Goal: Task Accomplishment & Management: Manage account settings

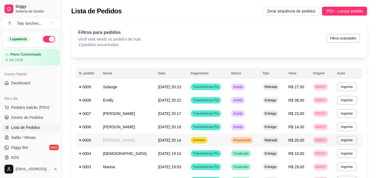
scroll to position [21, 0]
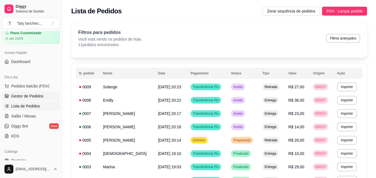
click at [29, 98] on span "Gestor de Pedidos" at bounding box center [27, 96] width 32 height 6
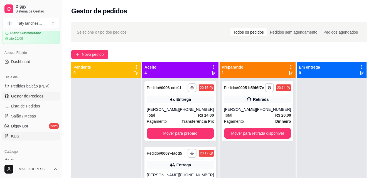
scroll to position [49, 0]
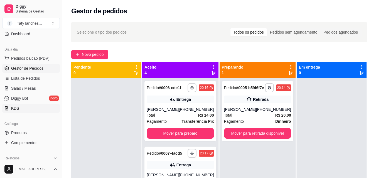
click at [18, 105] on link "KDS" at bounding box center [31, 108] width 58 height 9
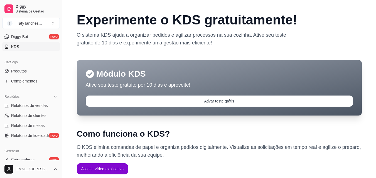
scroll to position [113, 0]
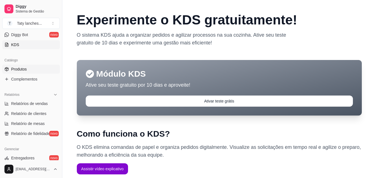
click at [31, 70] on link "Produtos" at bounding box center [31, 69] width 58 height 9
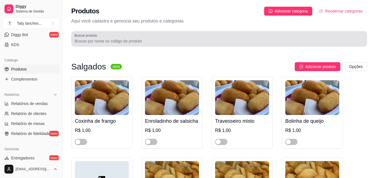
click at [92, 42] on input "Buscar produto" at bounding box center [219, 41] width 289 height 6
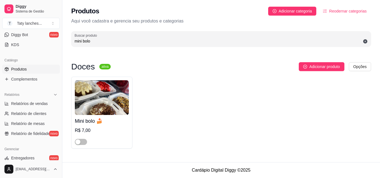
click at [108, 135] on div at bounding box center [102, 139] width 54 height 11
click at [79, 143] on div "button" at bounding box center [77, 142] width 5 height 5
click at [80, 142] on span "button" at bounding box center [81, 142] width 12 height 6
click at [75, 133] on div "R$ 7,00" at bounding box center [102, 136] width 54 height 18
click at [233, 115] on div "Mini bolo 🍰 R$ 7,00" at bounding box center [221, 113] width 300 height 72
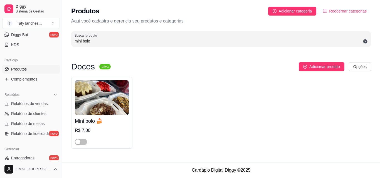
click at [379, 66] on div "Doces ativa Adicionar produto Opções Mini bolo 🍰 R$ 7,00" at bounding box center [220, 105] width 317 height 111
click at [379, 118] on div "Doces ativa Adicionar produto Opções Mini bolo 🍰 R$ 7,00" at bounding box center [220, 105] width 317 height 111
click at [379, 132] on div "Doces ativa Adicionar produto Opções Mini bolo 🍰 R$ 7,00" at bounding box center [220, 105] width 317 height 111
click at [379, 133] on div "Doces ativa Adicionar produto Opções Mini bolo 🍰 R$ 7,00" at bounding box center [220, 105] width 317 height 111
click at [96, 41] on input "mini bolo" at bounding box center [221, 41] width 293 height 6
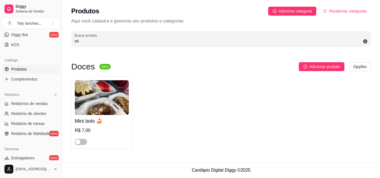
type input "m"
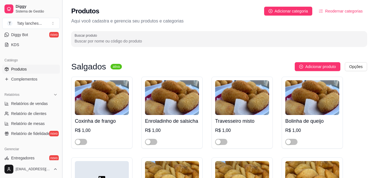
click at [60, 40] on button "Toggle Sidebar" at bounding box center [62, 89] width 4 height 178
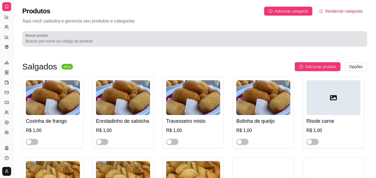
scroll to position [76, 0]
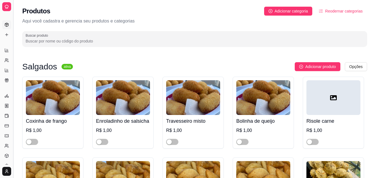
click at [13, 31] on button "Toggle Sidebar" at bounding box center [13, 89] width 4 height 178
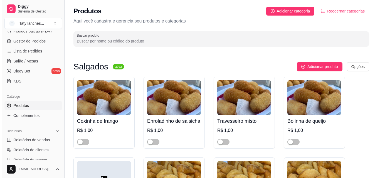
scroll to position [73, 0]
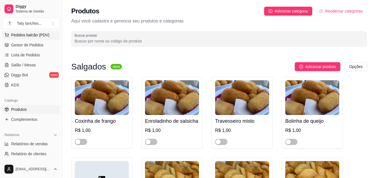
click at [46, 34] on span "Pedidos balcão (PDV)" at bounding box center [30, 35] width 38 height 6
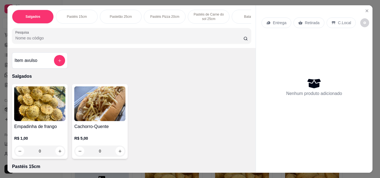
scroll to position [0, 209]
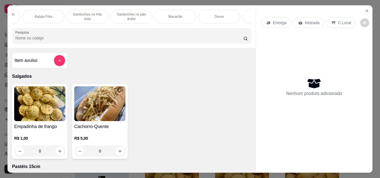
click at [174, 15] on p "Macarrão" at bounding box center [175, 16] width 14 height 4
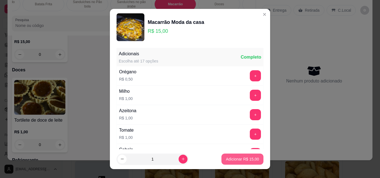
click at [236, 159] on p "Adicionar R$ 15,00" at bounding box center [242, 160] width 33 height 6
type input "1"
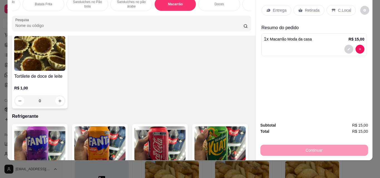
scroll to position [1513, 0]
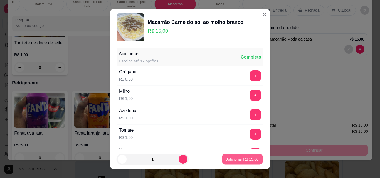
click at [226, 161] on p "Adicionar R$ 15,00" at bounding box center [242, 159] width 32 height 5
type input "1"
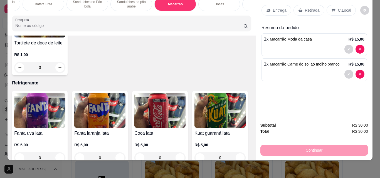
scroll to position [0, 330]
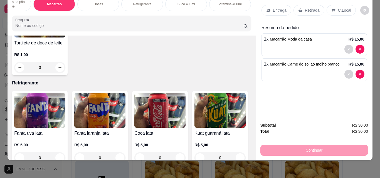
click at [139, 4] on div "Refrigerante" at bounding box center [142, 4] width 42 height 14
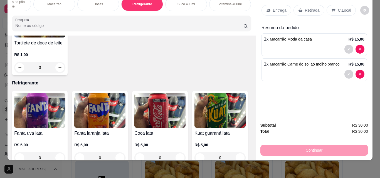
scroll to position [1709, 0]
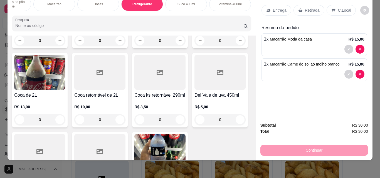
click at [256, 146] on div "Subtotal R$ 30,00 Total R$ 30,00 Continuar" at bounding box center [314, 139] width 116 height 43
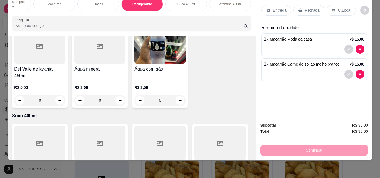
scroll to position [1920, 0]
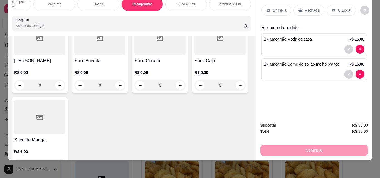
type input "1"
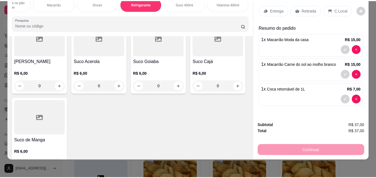
scroll to position [1920, 0]
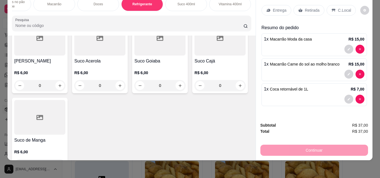
click at [338, 8] on p "C.Local" at bounding box center [344, 11] width 13 height 6
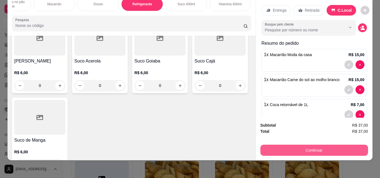
click at [307, 147] on button "Continuar" at bounding box center [314, 150] width 108 height 11
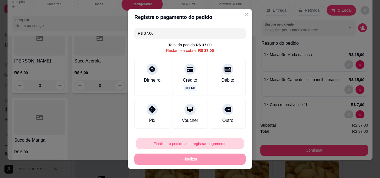
click at [200, 141] on button "Finalizar o pedido sem registrar pagamento" at bounding box center [190, 143] width 108 height 11
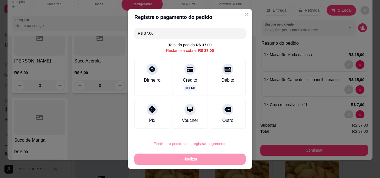
click at [227, 130] on button "Confirmar" at bounding box center [222, 128] width 20 height 8
type input "0"
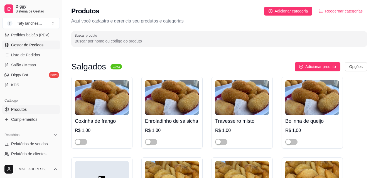
click at [33, 41] on link "Gestor de Pedidos" at bounding box center [31, 45] width 58 height 9
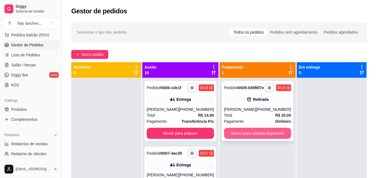
click at [259, 137] on button "Mover para retirada disponível" at bounding box center [257, 133] width 67 height 11
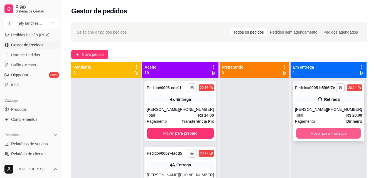
click at [309, 139] on button "Mover para finalizado" at bounding box center [327, 133] width 65 height 11
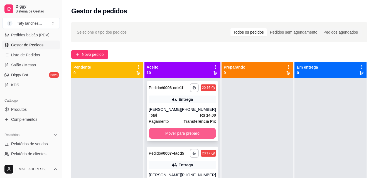
click at [192, 137] on button "Mover para preparo" at bounding box center [182, 133] width 67 height 11
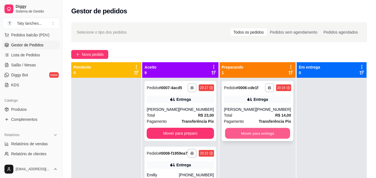
click at [243, 135] on button "Mover para entrega" at bounding box center [257, 133] width 65 height 11
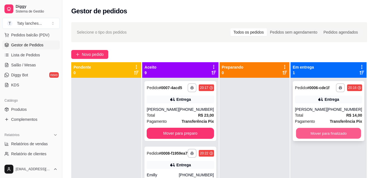
click at [312, 133] on button "Mover para finalizado" at bounding box center [327, 133] width 65 height 11
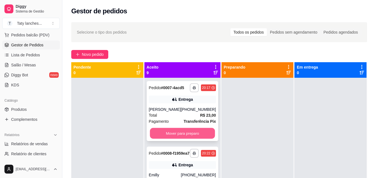
click at [198, 135] on button "Mover para preparo" at bounding box center [182, 133] width 65 height 11
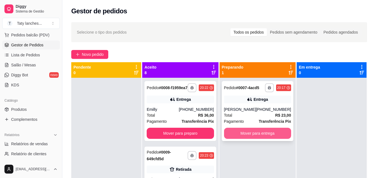
click at [233, 133] on button "Mover para entrega" at bounding box center [257, 133] width 67 height 11
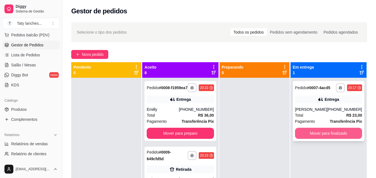
click at [298, 135] on button "Mover para finalizado" at bounding box center [328, 133] width 67 height 11
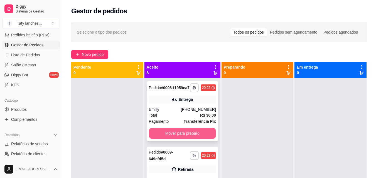
click at [191, 139] on button "Mover para preparo" at bounding box center [182, 133] width 67 height 11
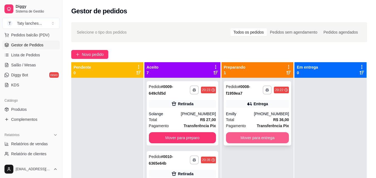
click at [253, 136] on button "Mover para entrega" at bounding box center [257, 137] width 63 height 11
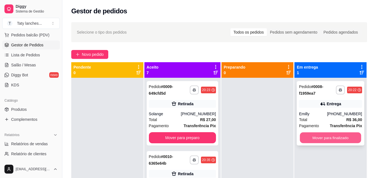
click at [309, 136] on button "Mover para finalizado" at bounding box center [330, 138] width 61 height 11
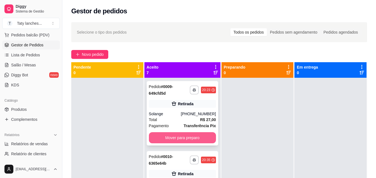
click at [183, 137] on button "Mover para preparo" at bounding box center [182, 137] width 67 height 11
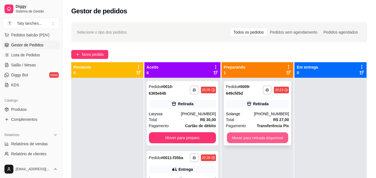
click at [237, 138] on button "Mover para retirada disponível" at bounding box center [257, 138] width 61 height 11
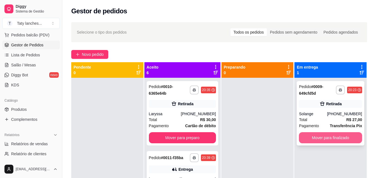
click at [305, 138] on button "Mover para finalizado" at bounding box center [330, 137] width 63 height 11
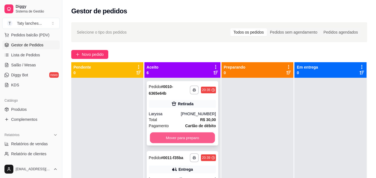
click at [207, 137] on div "Mover para preparo" at bounding box center [182, 137] width 67 height 11
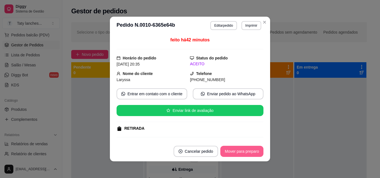
click at [239, 151] on button "Mover para preparo" at bounding box center [241, 151] width 43 height 11
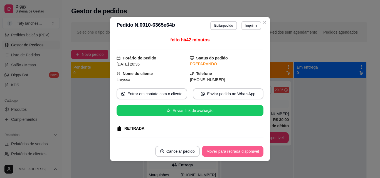
click at [239, 151] on button "Mover para retirada disponível" at bounding box center [232, 151] width 61 height 11
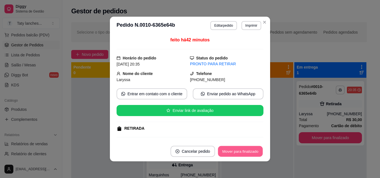
click at [239, 151] on button "Mover para finalizado" at bounding box center [240, 151] width 45 height 11
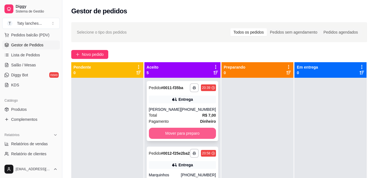
click at [182, 138] on button "Mover para preparo" at bounding box center [182, 133] width 67 height 11
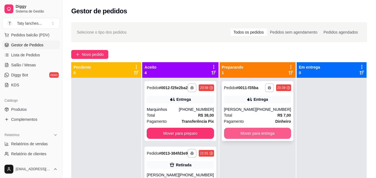
click at [245, 134] on button "Mover para entrega" at bounding box center [257, 133] width 67 height 11
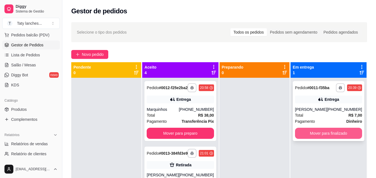
click at [312, 132] on button "Mover para finalizado" at bounding box center [328, 133] width 67 height 11
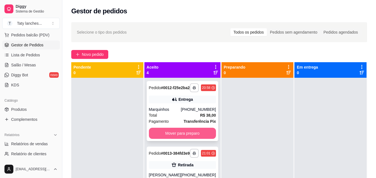
click at [184, 139] on button "Mover para preparo" at bounding box center [182, 133] width 67 height 11
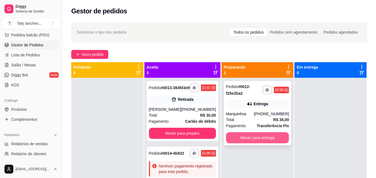
click at [254, 141] on button "Mover para entrega" at bounding box center [257, 137] width 63 height 11
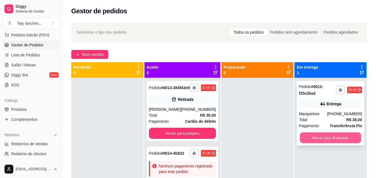
click at [321, 139] on button "Mover para finalizado" at bounding box center [330, 138] width 61 height 11
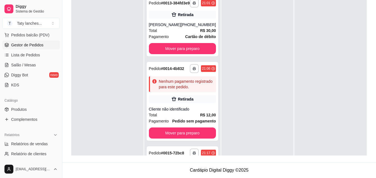
scroll to position [185, 0]
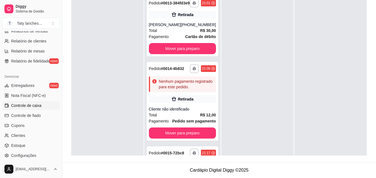
click at [39, 106] on span "Controle de caixa" at bounding box center [26, 106] width 30 height 6
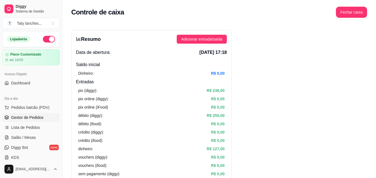
click at [32, 116] on span "Gestor de Pedidos" at bounding box center [27, 118] width 32 height 6
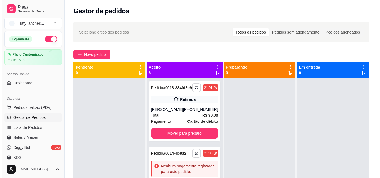
scroll to position [85, 0]
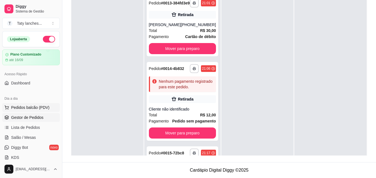
click at [28, 104] on button "Pedidos balcão (PDV)" at bounding box center [31, 107] width 58 height 9
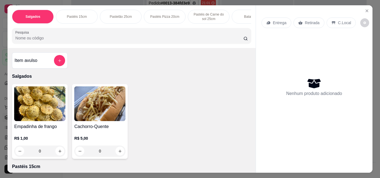
scroll to position [0, 209]
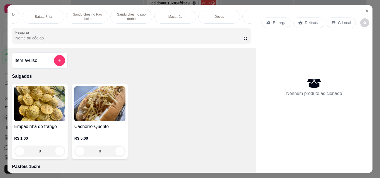
click at [172, 15] on p "Macarrão" at bounding box center [175, 16] width 14 height 4
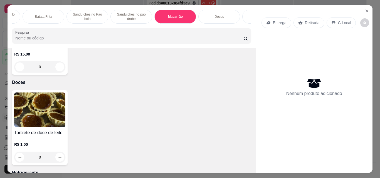
scroll to position [14, 0]
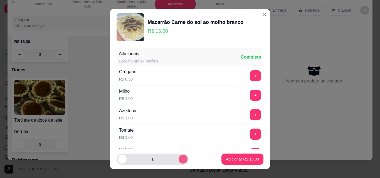
click at [182, 159] on icon "increase-product-quantity" at bounding box center [183, 159] width 3 height 3
type input "2"
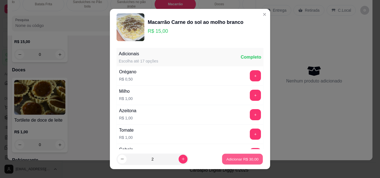
click at [244, 157] on p "Adicionar R$ 30,00" at bounding box center [242, 159] width 32 height 5
type input "2"
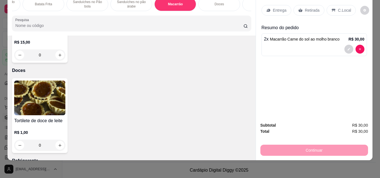
scroll to position [0, 0]
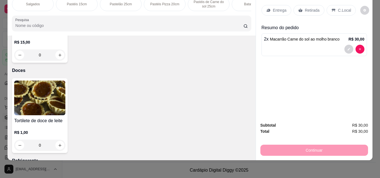
click at [160, 4] on div "Pastéis Pizza 20cm" at bounding box center [165, 4] width 42 height 14
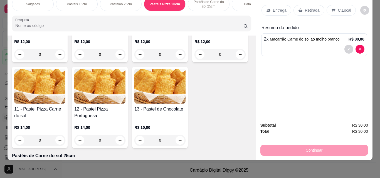
click at [116, 60] on div "0" at bounding box center [99, 54] width 51 height 11
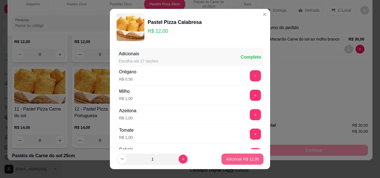
click at [233, 160] on p "Adicionar R$ 12,00" at bounding box center [242, 160] width 33 height 6
type input "1"
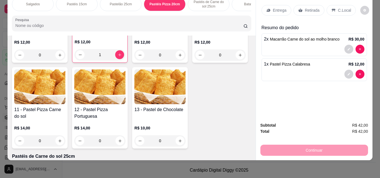
click at [28, 2] on p "Salgados" at bounding box center [33, 4] width 14 height 4
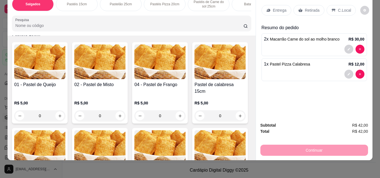
scroll to position [125, 0]
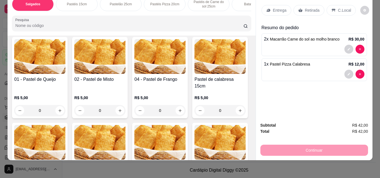
click at [178, 105] on div "0" at bounding box center [159, 110] width 51 height 11
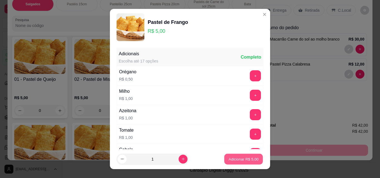
click at [235, 159] on p "Adicionar R$ 5,00" at bounding box center [243, 159] width 30 height 5
type input "1"
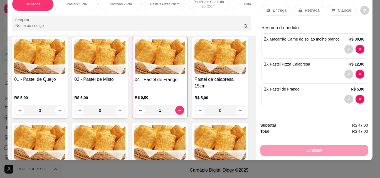
scroll to position [0, 209]
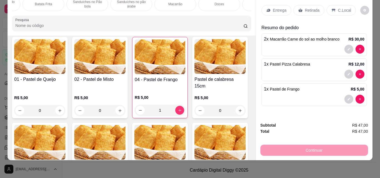
click at [216, 2] on p "Doces" at bounding box center [218, 4] width 9 height 4
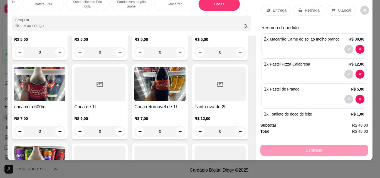
type input "2"
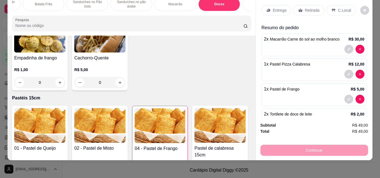
scroll to position [0, 0]
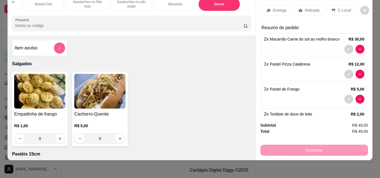
click at [59, 47] on icon "add-separate-item" at bounding box center [60, 48] width 4 height 4
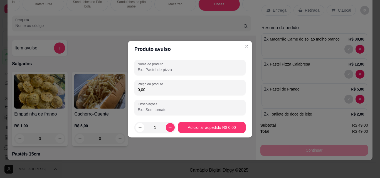
click at [151, 67] on input "Nome do produto" at bounding box center [190, 70] width 105 height 6
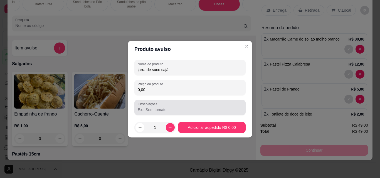
type input "jarra de suco cajá"
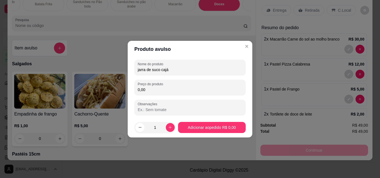
click at [187, 112] on input "Observações" at bounding box center [190, 110] width 105 height 6
type input "b"
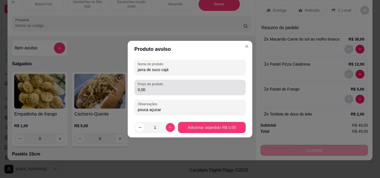
type input "pouca açucar"
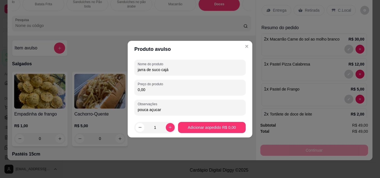
click at [172, 89] on input "0,00" at bounding box center [190, 90] width 105 height 6
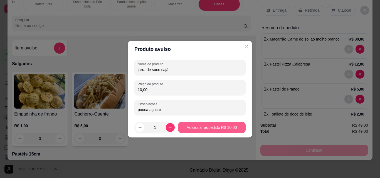
type input "10,00"
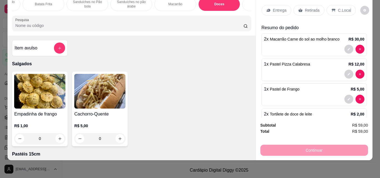
click at [273, 8] on p "Entrega" at bounding box center [280, 11] width 14 height 6
click at [330, 9] on div "C.Local" at bounding box center [340, 10] width 29 height 11
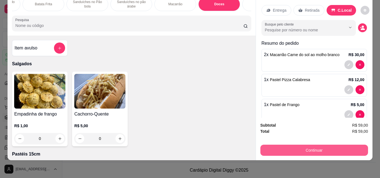
click at [267, 145] on button "Continuar" at bounding box center [314, 150] width 108 height 11
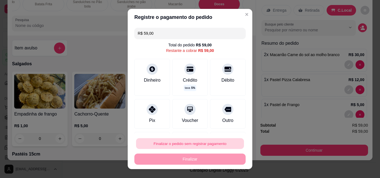
click at [180, 145] on button "Finalizar o pedido sem registrar pagamento" at bounding box center [190, 143] width 108 height 11
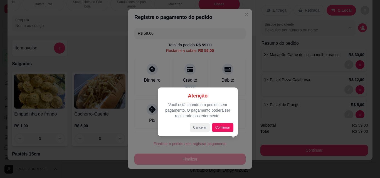
click at [241, 84] on div at bounding box center [190, 89] width 380 height 178
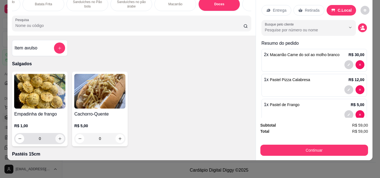
click at [58, 140] on icon "increase-product-quantity" at bounding box center [60, 139] width 4 height 4
click at [18, 139] on icon "decrease-product-quantity" at bounding box center [20, 139] width 4 height 4
type input "0"
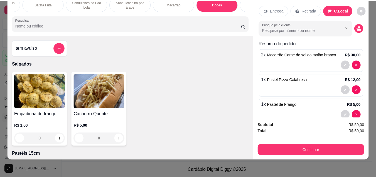
scroll to position [74, 0]
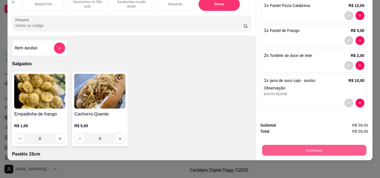
click at [326, 146] on button "Continuar" at bounding box center [314, 150] width 104 height 11
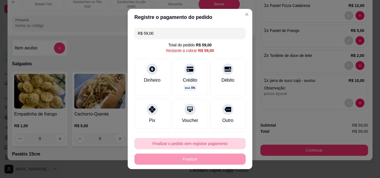
click at [155, 145] on button "Finalizar o pedido sem registrar pagamento" at bounding box center [189, 143] width 111 height 11
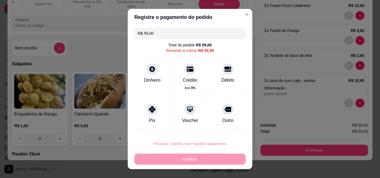
click at [218, 127] on button "Confirmar" at bounding box center [221, 128] width 21 height 9
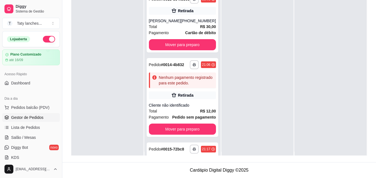
scroll to position [16, 0]
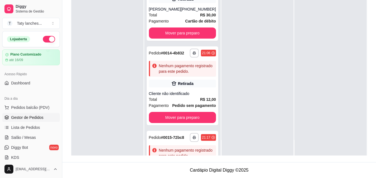
click at [319, 51] on div at bounding box center [330, 66] width 72 height 178
click at [196, 35] on button "Mover para preparo" at bounding box center [182, 33] width 65 height 11
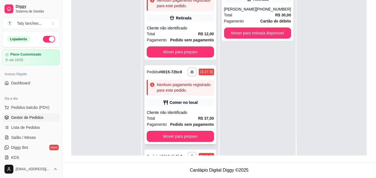
click at [194, 133] on div "**********" at bounding box center [179, 104] width 71 height 79
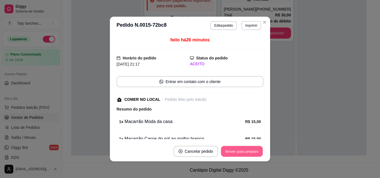
click at [236, 152] on button "Mover para preparo" at bounding box center [242, 151] width 42 height 11
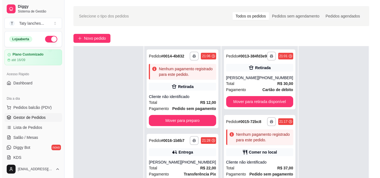
scroll to position [0, 0]
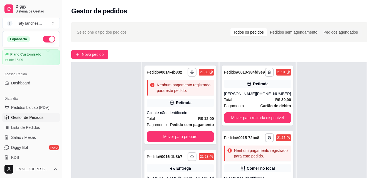
click at [98, 49] on div "**********" at bounding box center [218, 133] width 313 height 228
click at [92, 55] on span "Novo pedido" at bounding box center [93, 54] width 22 height 6
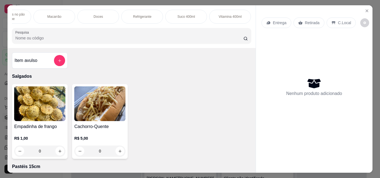
scroll to position [14, 0]
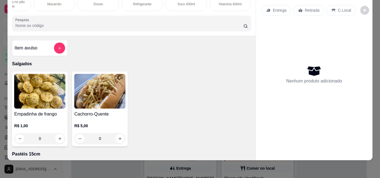
click at [222, 2] on p "Vitamina 400ml" at bounding box center [229, 4] width 23 height 4
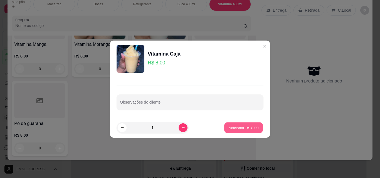
click at [238, 128] on p "Adicionar R$ 8,00" at bounding box center [243, 127] width 30 height 5
type input "1"
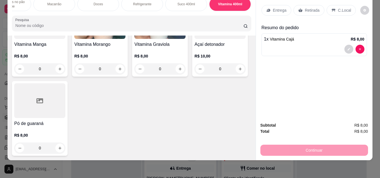
click at [302, 7] on div "Retirada" at bounding box center [308, 10] width 31 height 11
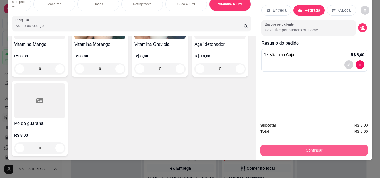
click at [303, 145] on button "Continuar" at bounding box center [314, 150] width 108 height 11
click at [282, 149] on button "Continuar" at bounding box center [314, 150] width 104 height 11
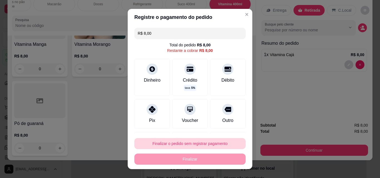
click at [192, 145] on button "Finalizar o pedido sem registrar pagamento" at bounding box center [189, 143] width 111 height 11
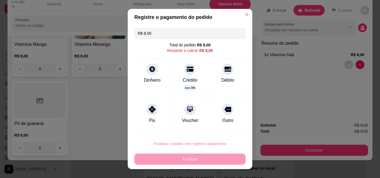
click at [224, 128] on button "Confirmar" at bounding box center [222, 128] width 20 height 8
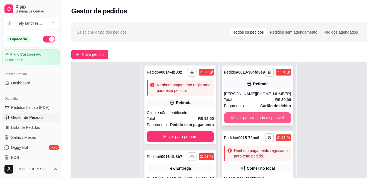
click at [263, 121] on button "Mover para retirada disponível" at bounding box center [257, 117] width 67 height 11
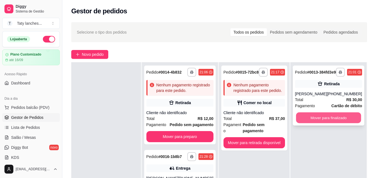
click at [321, 121] on button "Mover para finalizado" at bounding box center [327, 118] width 65 height 11
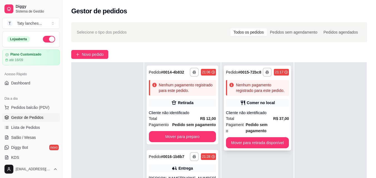
click at [254, 122] on span "Pedido sem pagamento" at bounding box center [266, 128] width 43 height 12
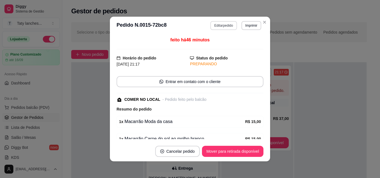
click at [214, 23] on button "Editar pedido" at bounding box center [223, 25] width 26 height 9
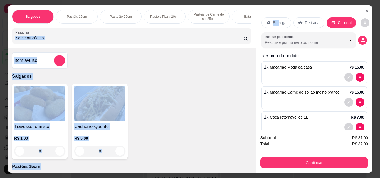
drag, startPoint x: 277, startPoint y: 25, endPoint x: 234, endPoint y: 48, distance: 49.1
click at [234, 48] on div "Salgados Pastéis 15cm Pastelão 25cm Pastéis Pizza 20cm Pastéis de Carne do sol …" at bounding box center [190, 89] width 364 height 168
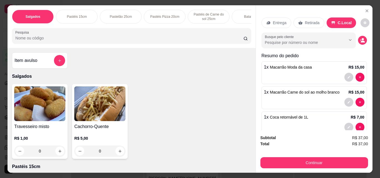
click at [276, 64] on p "1 x Macarrão Moda da casa" at bounding box center [288, 67] width 48 height 7
click at [266, 21] on icon at bounding box center [268, 23] width 4 height 4
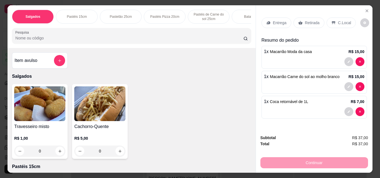
scroll to position [0, 209]
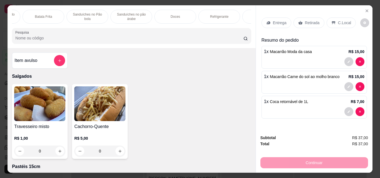
click at [172, 14] on p "Doces" at bounding box center [174, 16] width 9 height 4
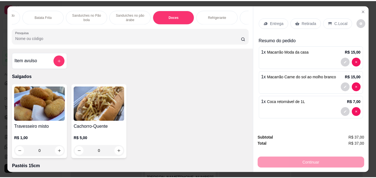
scroll to position [14, 0]
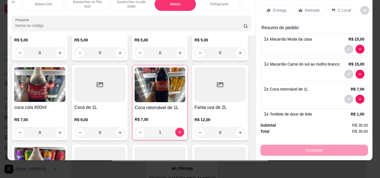
type input "3"
click at [342, 8] on p "C.Local" at bounding box center [344, 11] width 13 height 6
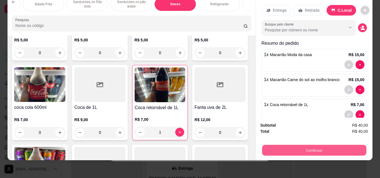
click at [329, 147] on button "Continuar" at bounding box center [314, 150] width 104 height 11
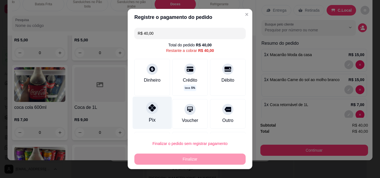
click at [152, 118] on div "Pix" at bounding box center [152, 113] width 39 height 33
type input "R$ 0,00"
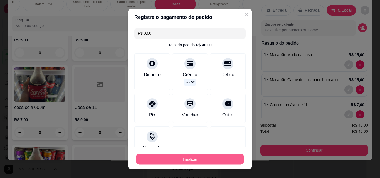
click at [182, 162] on button "Finalizar" at bounding box center [190, 159] width 108 height 11
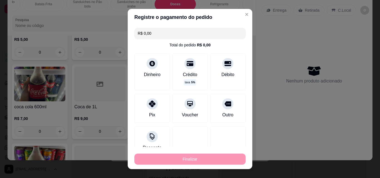
type input "0"
type input "-R$ 40,00"
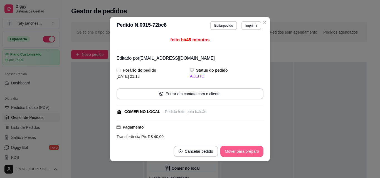
click at [236, 148] on button "Mover para preparo" at bounding box center [241, 151] width 43 height 11
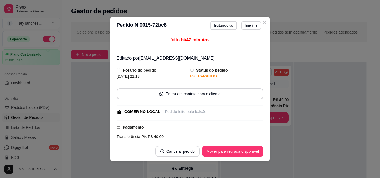
click at [236, 148] on button "Mover para retirada disponível" at bounding box center [232, 151] width 61 height 11
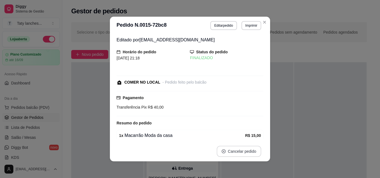
click at [236, 148] on button "Cancelar pedido" at bounding box center [239, 151] width 44 height 11
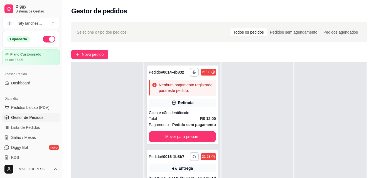
scroll to position [156, 0]
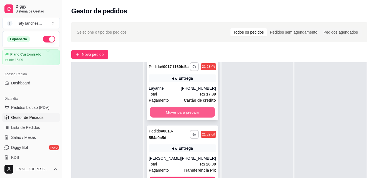
click at [198, 118] on button "Mover para preparo" at bounding box center [182, 112] width 65 height 11
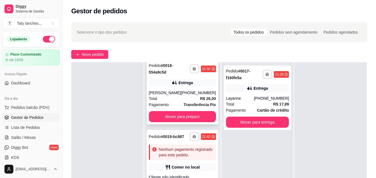
click at [186, 96] on div "[PHONE_NUMBER]" at bounding box center [198, 93] width 35 height 6
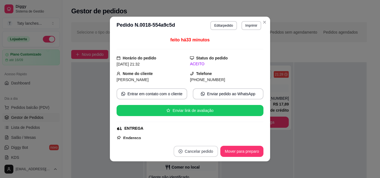
click at [193, 150] on button "Cancelar pedido" at bounding box center [195, 151] width 44 height 11
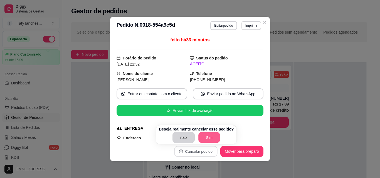
click at [198, 138] on button "Sim" at bounding box center [209, 137] width 22 height 11
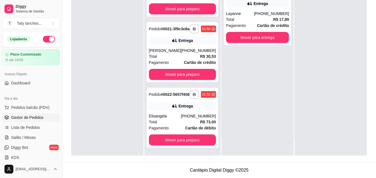
scroll to position [339, 0]
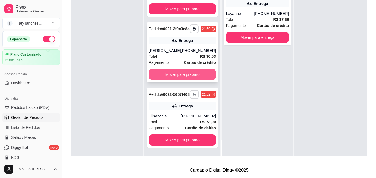
click at [195, 69] on button "Mover para preparo" at bounding box center [182, 74] width 67 height 11
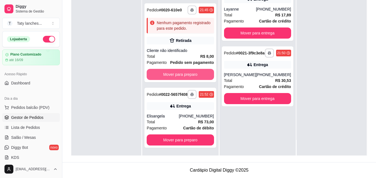
scroll to position [269, 0]
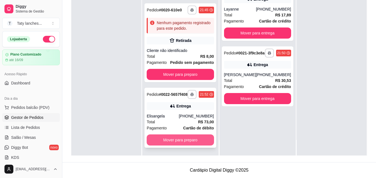
click at [175, 138] on button "Mover para preparo" at bounding box center [179, 140] width 67 height 11
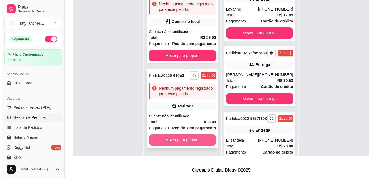
scroll to position [199, 0]
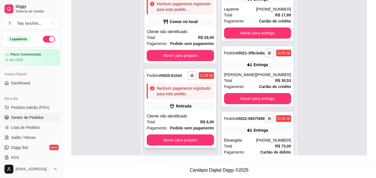
click at [180, 119] on div "Total R$ 8,00" at bounding box center [179, 122] width 67 height 6
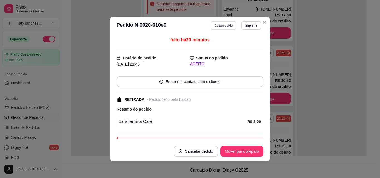
click at [220, 26] on button "Editar pedido" at bounding box center [224, 25] width 26 height 9
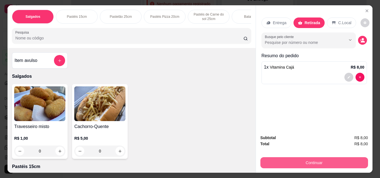
click at [301, 157] on button "Continuar" at bounding box center [314, 162] width 108 height 11
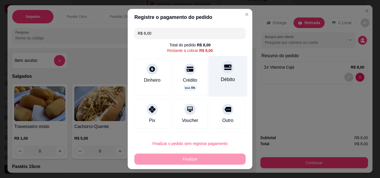
click at [212, 74] on div "Débito" at bounding box center [227, 76] width 39 height 41
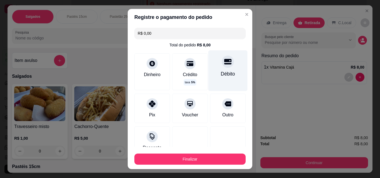
type input "R$ 0,00"
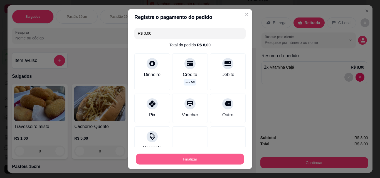
click at [200, 156] on button "Finalizar" at bounding box center [190, 159] width 108 height 11
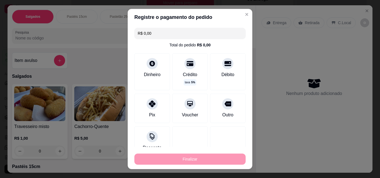
type input "0"
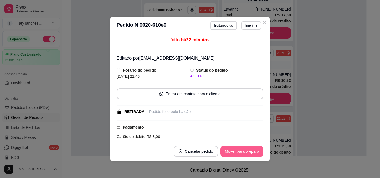
scroll to position [169, 0]
click at [241, 148] on button "Mover para preparo" at bounding box center [242, 151] width 42 height 11
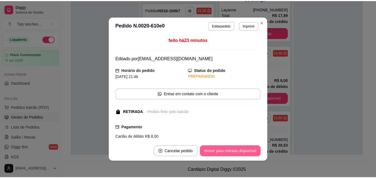
scroll to position [99, 0]
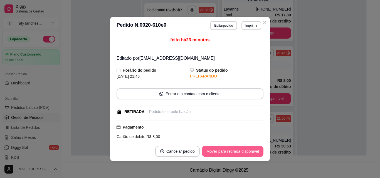
click at [241, 148] on button "Mover para retirada disponível" at bounding box center [232, 151] width 61 height 11
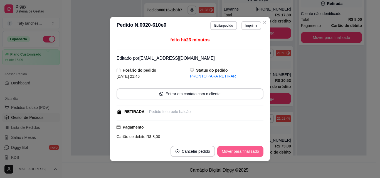
click at [248, 148] on button "Mover para finalizado" at bounding box center [240, 151] width 46 height 11
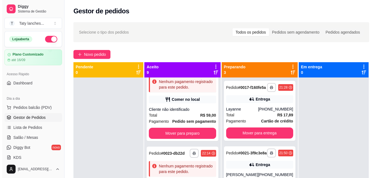
scroll to position [0, 0]
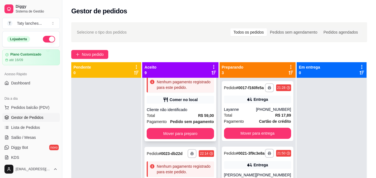
click at [186, 113] on div "Cliente não identificado" at bounding box center [179, 110] width 67 height 6
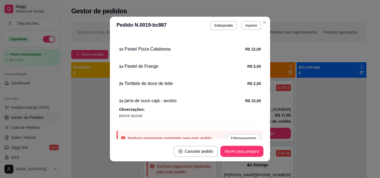
scroll to position [112, 0]
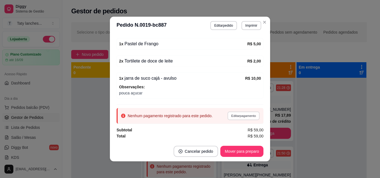
click at [239, 116] on button "Editar pagamento" at bounding box center [243, 115] width 32 height 9
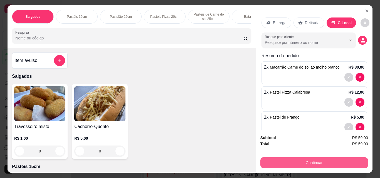
click at [318, 159] on button "Continuar" at bounding box center [314, 162] width 108 height 11
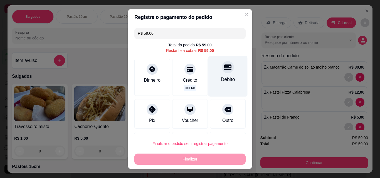
click at [221, 76] on div "Débito" at bounding box center [228, 79] width 14 height 7
type input "R$ 0,00"
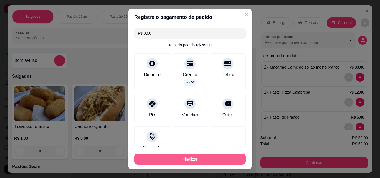
click at [163, 157] on button "Finalizar" at bounding box center [189, 159] width 111 height 11
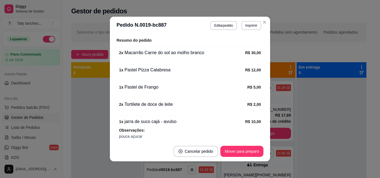
scroll to position [137, 0]
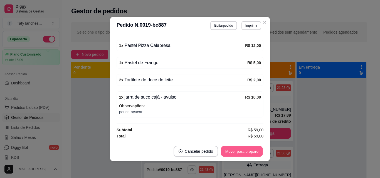
click at [242, 148] on button "Mover para preparo" at bounding box center [242, 151] width 42 height 11
click at [242, 148] on button "Mover para retirada disponível" at bounding box center [232, 151] width 59 height 11
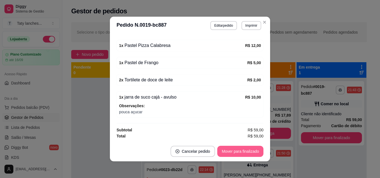
click at [242, 148] on button "Mover para finalizado" at bounding box center [240, 151] width 46 height 11
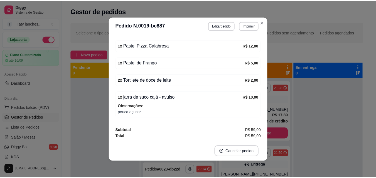
scroll to position [107, 0]
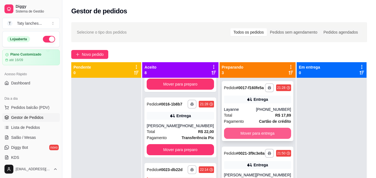
click at [264, 136] on button "Mover para entrega" at bounding box center [257, 133] width 67 height 11
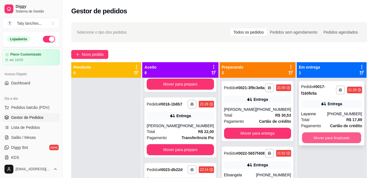
click at [311, 135] on button "Mover para finalizado" at bounding box center [331, 138] width 59 height 11
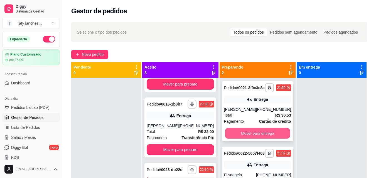
click at [249, 137] on button "Mover para entrega" at bounding box center [257, 133] width 65 height 11
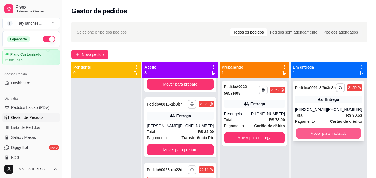
click at [303, 135] on button "Mover para finalizado" at bounding box center [327, 133] width 65 height 11
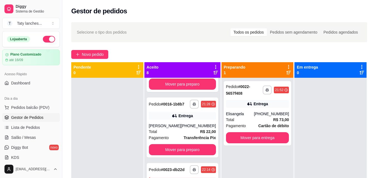
click at [290, 81] on div "**********" at bounding box center [257, 151] width 73 height 178
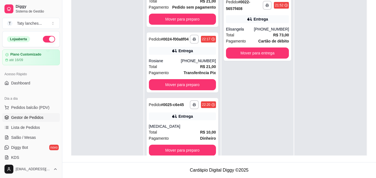
scroll to position [52, 0]
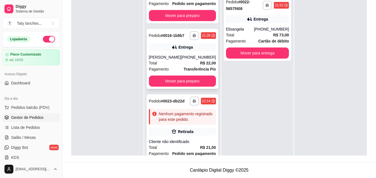
click at [200, 65] on strong "R$ 22,00" at bounding box center [208, 63] width 16 height 4
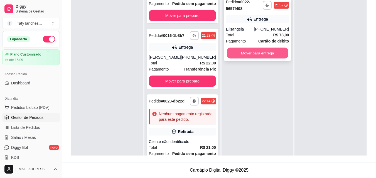
click at [263, 54] on button "Mover para entrega" at bounding box center [257, 53] width 61 height 11
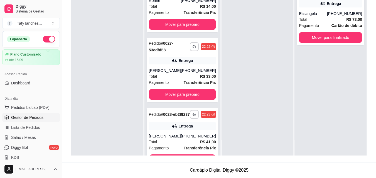
scroll to position [218, 0]
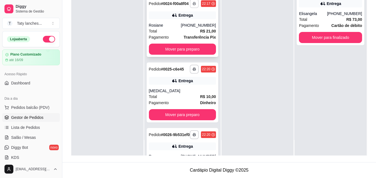
click at [190, 8] on button "button" at bounding box center [194, 3] width 9 height 9
click at [175, 59] on button "Impressora" at bounding box center [171, 62] width 39 height 9
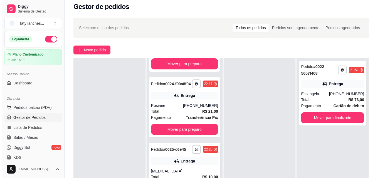
scroll to position [0, 0]
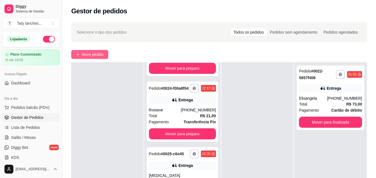
click at [97, 54] on span "Novo pedido" at bounding box center [93, 54] width 22 height 6
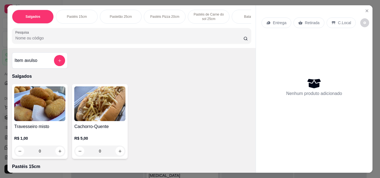
click at [115, 153] on div "0" at bounding box center [99, 151] width 51 height 11
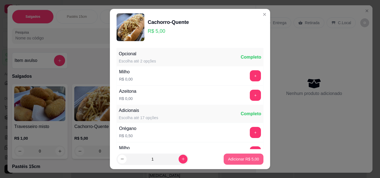
click at [232, 154] on button "Adicionar R$ 5,00" at bounding box center [244, 159] width 40 height 11
type input "1"
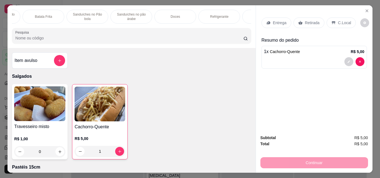
scroll to position [0, 286]
click at [138, 14] on p "Refrigerante" at bounding box center [142, 16] width 18 height 4
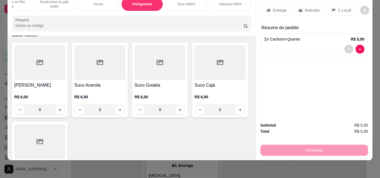
scroll to position [1592, 0]
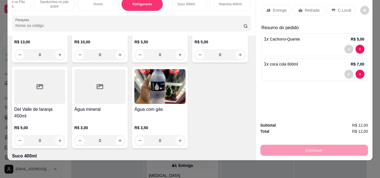
type input "1"
click at [287, 147] on div "Continuar" at bounding box center [314, 149] width 108 height 13
click at [294, 143] on div "Continuar" at bounding box center [314, 149] width 108 height 13
click at [296, 145] on div "Continuar" at bounding box center [314, 149] width 108 height 13
click at [299, 145] on div "Continuar" at bounding box center [314, 149] width 108 height 13
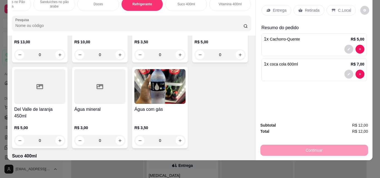
click at [299, 145] on div "Continuar" at bounding box center [314, 149] width 108 height 13
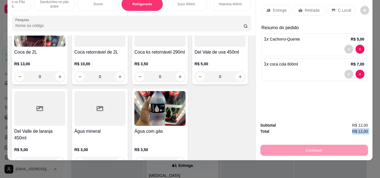
scroll to position [1675, 0]
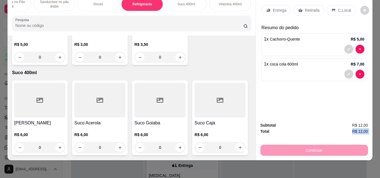
click at [313, 148] on div "Continuar" at bounding box center [314, 149] width 108 height 13
click at [275, 9] on p "Entrega" at bounding box center [280, 11] width 14 height 6
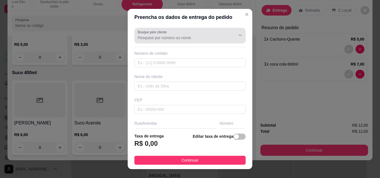
click at [184, 37] on input "Busque pelo cliente" at bounding box center [182, 38] width 89 height 6
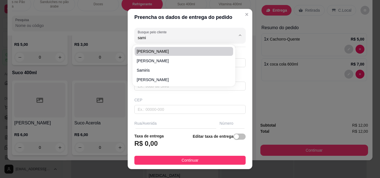
click at [182, 48] on li "[PERSON_NAME]" at bounding box center [184, 51] width 98 height 9
type input "[PERSON_NAME]"
type input "8596760112"
type input "[PERSON_NAME]"
type input "61880000"
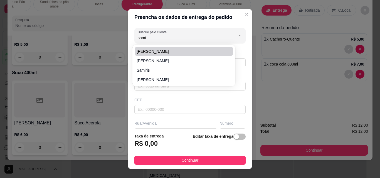
type input "[GEOGRAPHIC_DATA][PERSON_NAME]"
type input "1080"
type input "Itaitinga"
type input "Casa"
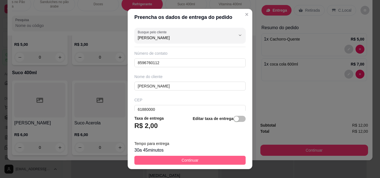
type input "[PERSON_NAME]"
click at [146, 160] on button "Continuar" at bounding box center [189, 160] width 111 height 9
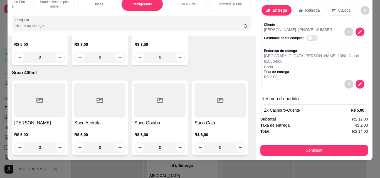
click at [146, 160] on div "Salgados Pastéis 15cm Pastelão 25cm Pastéis Pizza 20cm Pastéis de Carne do sol …" at bounding box center [190, 89] width 380 height 178
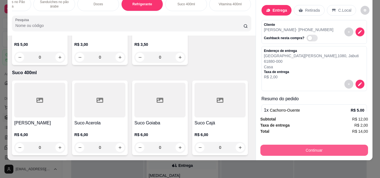
click at [271, 146] on button "Continuar" at bounding box center [314, 150] width 108 height 11
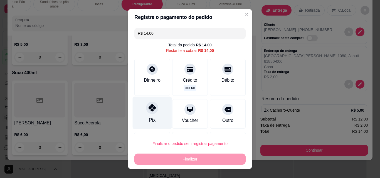
click at [149, 119] on div "Pix" at bounding box center [152, 119] width 7 height 7
type input "R$ 0,00"
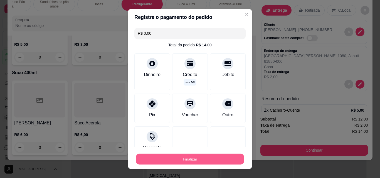
click at [183, 162] on button "Finalizar" at bounding box center [190, 159] width 108 height 11
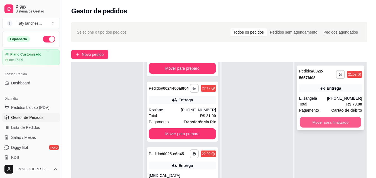
click at [323, 123] on button "Mover para finalizado" at bounding box center [330, 122] width 61 height 11
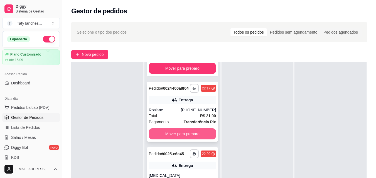
click at [179, 140] on button "Mover para preparo" at bounding box center [182, 133] width 67 height 11
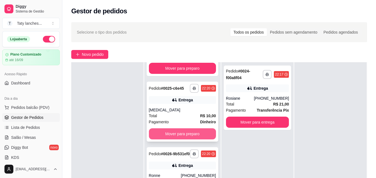
click at [185, 140] on button "Mover para preparo" at bounding box center [182, 133] width 67 height 11
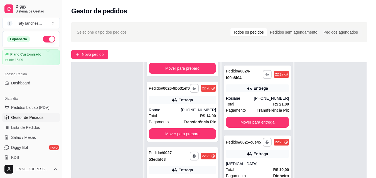
click at [260, 166] on div "[MEDICAL_DATA]" at bounding box center [257, 164] width 63 height 6
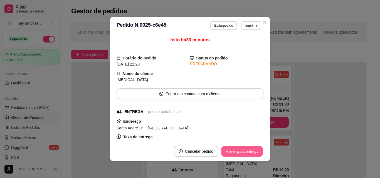
click at [234, 153] on button "Mover para entrega" at bounding box center [242, 151] width 42 height 11
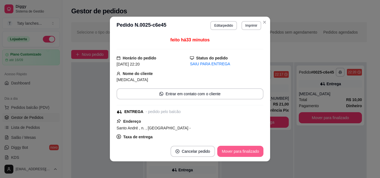
click at [234, 153] on button "Mover para finalizado" at bounding box center [240, 151] width 46 height 11
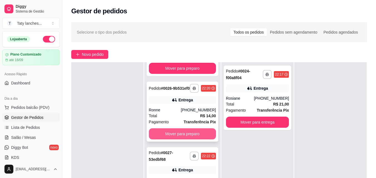
click at [173, 140] on button "Mover para preparo" at bounding box center [182, 133] width 67 height 11
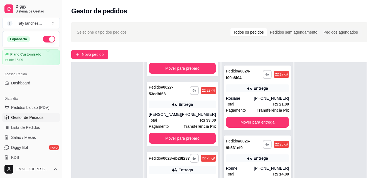
click at [252, 169] on div "Ronne" at bounding box center [240, 169] width 28 height 6
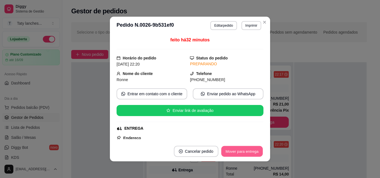
click at [245, 150] on button "Mover para entrega" at bounding box center [242, 151] width 42 height 11
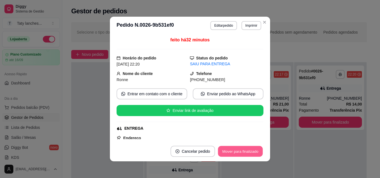
click at [253, 150] on button "Mover para finalizado" at bounding box center [240, 151] width 45 height 11
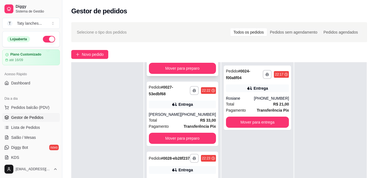
click at [194, 59] on span "Pedido sem pagamento" at bounding box center [194, 56] width 44 height 6
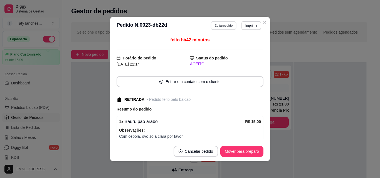
click at [215, 25] on button "Editar pedido" at bounding box center [224, 25] width 26 height 9
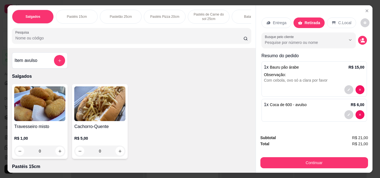
click at [349, 89] on button "decrease-product-quantity" at bounding box center [348, 89] width 9 height 9
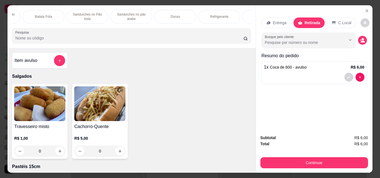
scroll to position [0, 286]
click at [56, 16] on p "Sanduíches no pão árabe" at bounding box center [54, 16] width 32 height 9
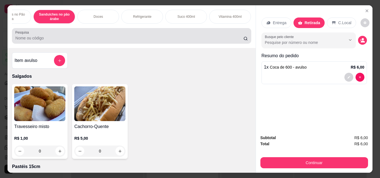
scroll to position [14, 0]
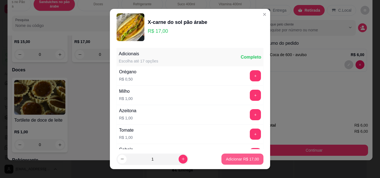
click at [246, 156] on button "Adicionar R$ 17,00" at bounding box center [242, 159] width 42 height 11
type input "1"
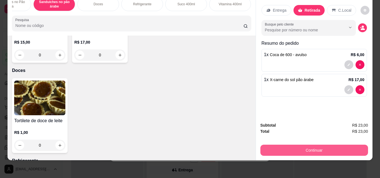
click at [281, 146] on button "Continuar" at bounding box center [314, 150] width 108 height 11
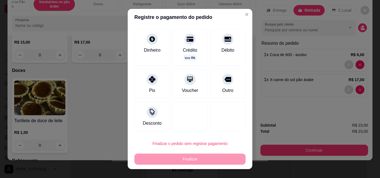
scroll to position [0, 0]
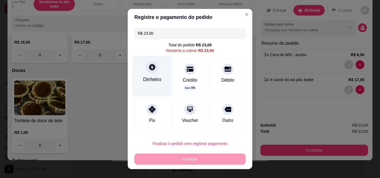
click at [155, 77] on div "Dinheiro" at bounding box center [152, 79] width 18 height 7
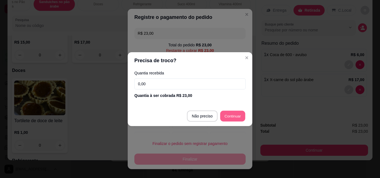
type input "R$ 0,00"
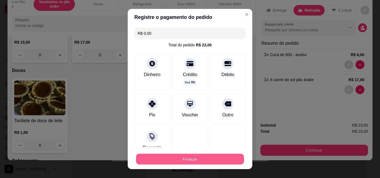
click at [216, 157] on button "Finalizar" at bounding box center [190, 159] width 108 height 11
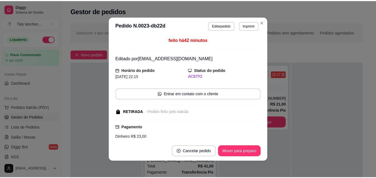
scroll to position [118, 0]
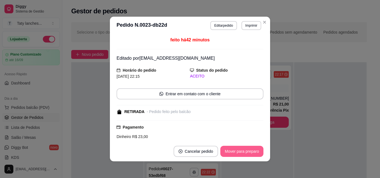
click at [252, 151] on button "Mover para preparo" at bounding box center [241, 151] width 43 height 11
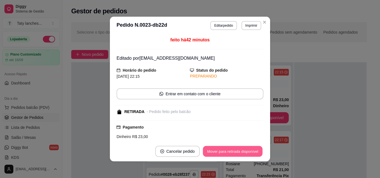
click at [252, 151] on button "Mover para retirada disponível" at bounding box center [232, 151] width 59 height 11
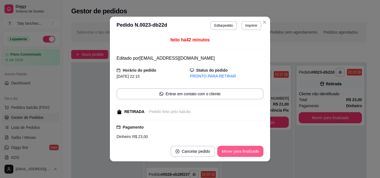
click at [252, 151] on button "Mover para finalizado" at bounding box center [240, 151] width 46 height 11
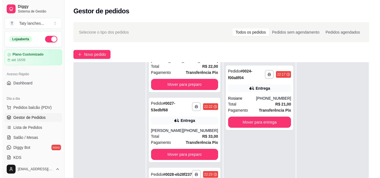
scroll to position [0, 0]
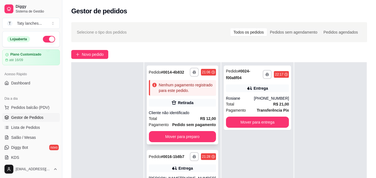
click at [187, 127] on strong "Pedido sem pagamento" at bounding box center [194, 125] width 44 height 4
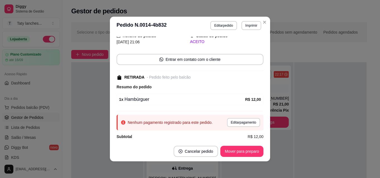
scroll to position [29, 0]
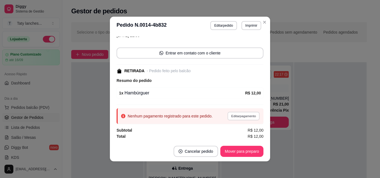
click at [239, 116] on button "Editar pagamento" at bounding box center [243, 116] width 32 height 9
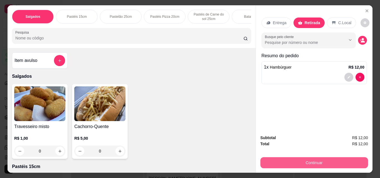
click at [275, 158] on button "Continuar" at bounding box center [314, 162] width 108 height 11
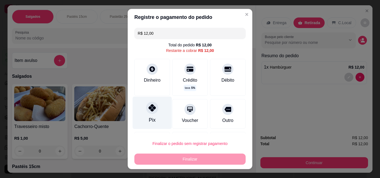
click at [152, 115] on div "Pix" at bounding box center [152, 113] width 39 height 33
type input "R$ 0,00"
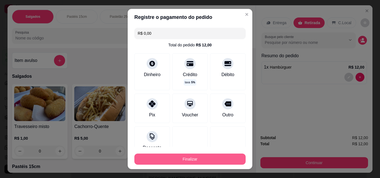
click at [168, 161] on button "Finalizar" at bounding box center [189, 159] width 111 height 11
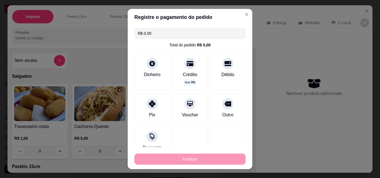
type input "0"
type input "-R$ 12,00"
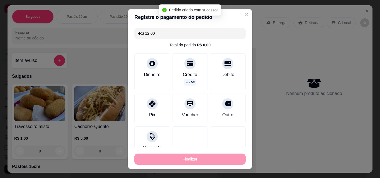
scroll to position [41, 0]
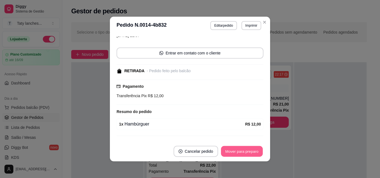
click at [236, 153] on button "Mover para preparo" at bounding box center [242, 151] width 42 height 11
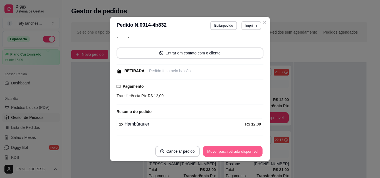
click at [236, 153] on button "Mover para retirada disponível" at bounding box center [232, 151] width 59 height 11
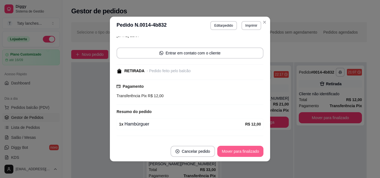
click at [236, 153] on button "Mover para finalizado" at bounding box center [240, 151] width 46 height 11
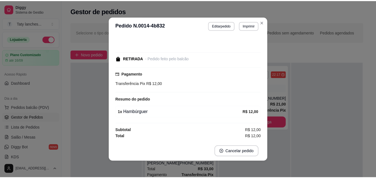
scroll to position [23, 0]
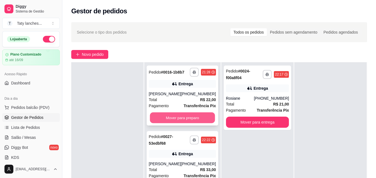
click at [183, 123] on button "Mover para preparo" at bounding box center [182, 118] width 65 height 11
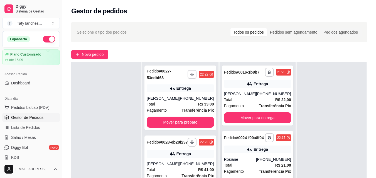
click at [240, 162] on div "Rosiane" at bounding box center [240, 160] width 32 height 6
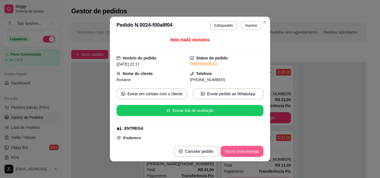
click at [246, 153] on button "Mover para entrega" at bounding box center [241, 151] width 43 height 11
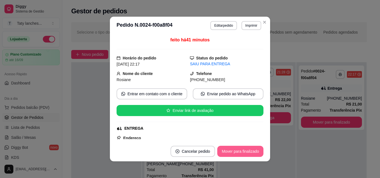
click at [246, 153] on button "Mover para finalizado" at bounding box center [240, 151] width 46 height 11
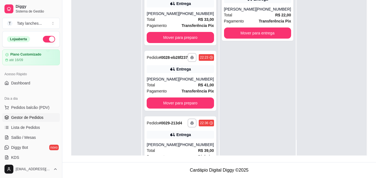
scroll to position [108, 0]
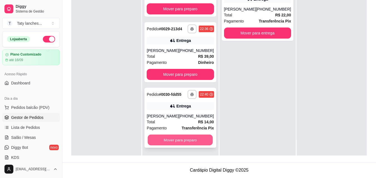
click at [186, 139] on button "Mover para preparo" at bounding box center [180, 140] width 65 height 11
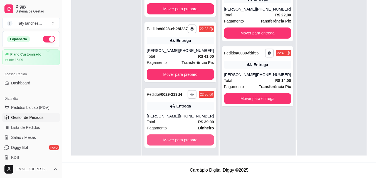
scroll to position [38, 0]
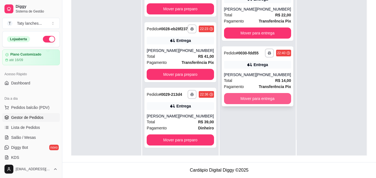
click at [250, 101] on button "Mover para entrega" at bounding box center [257, 98] width 67 height 11
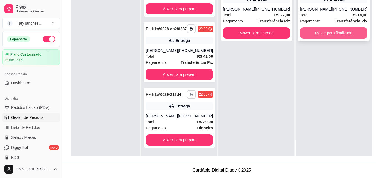
click at [316, 35] on button "Mover para finalizado" at bounding box center [333, 33] width 67 height 11
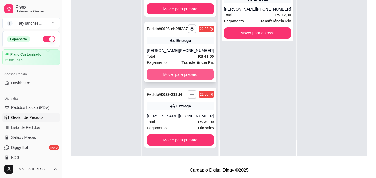
click at [193, 69] on button "Mover para preparo" at bounding box center [179, 74] width 67 height 11
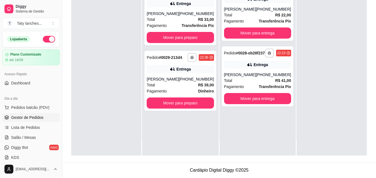
scroll to position [0, 0]
click at [180, 102] on button "Mover para preparo" at bounding box center [179, 103] width 67 height 11
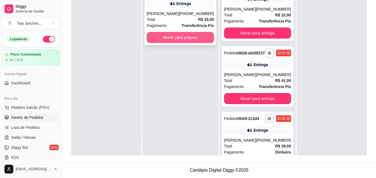
click at [179, 37] on button "Mover para preparo" at bounding box center [179, 37] width 67 height 11
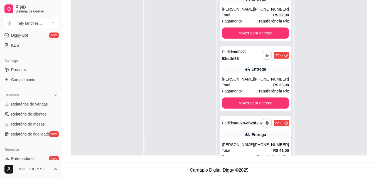
scroll to position [113, 0]
click at [41, 101] on span "Relatórios de vendas" at bounding box center [29, 104] width 37 height 6
select select "ALL"
select select "0"
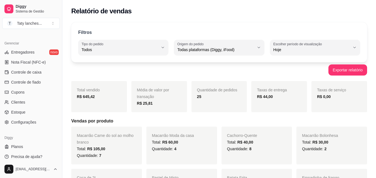
scroll to position [222, 0]
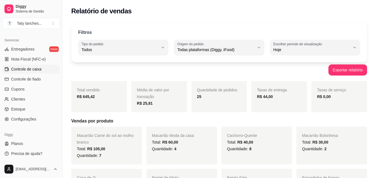
click at [40, 71] on span "Controle de caixa" at bounding box center [26, 69] width 30 height 6
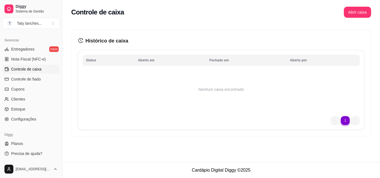
click at [221, 178] on html "Diggy Sistema de Gestão T Taty lanches ... Loja aberta Plano Customizado até 16…" at bounding box center [190, 89] width 380 height 178
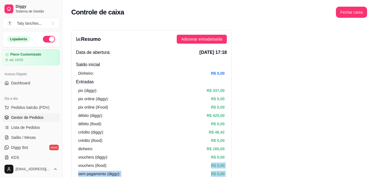
click at [48, 116] on link "Gestor de Pedidos" at bounding box center [31, 117] width 58 height 9
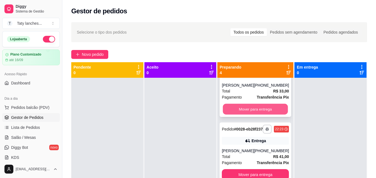
click at [240, 104] on button "Mover para entrega" at bounding box center [255, 109] width 65 height 11
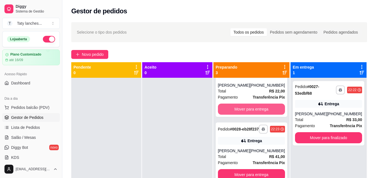
scroll to position [38, 0]
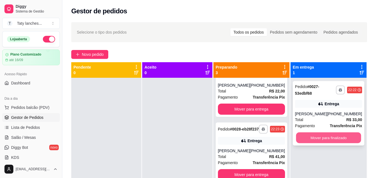
click at [314, 138] on button "Mover para finalizado" at bounding box center [327, 138] width 65 height 11
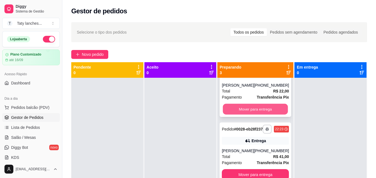
click at [259, 104] on button "Mover para entrega" at bounding box center [255, 109] width 65 height 11
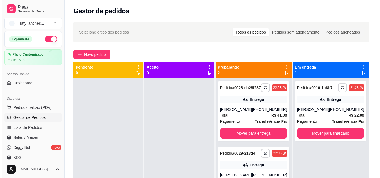
scroll to position [0, 0]
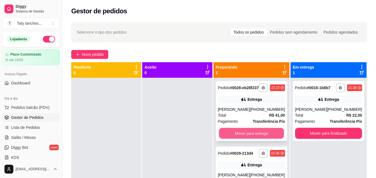
click at [257, 136] on button "Mover para entrega" at bounding box center [250, 133] width 65 height 11
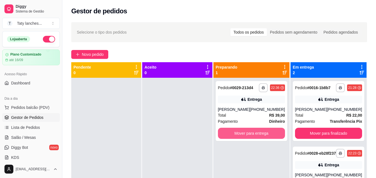
click at [257, 136] on button "Mover para entrega" at bounding box center [251, 133] width 67 height 11
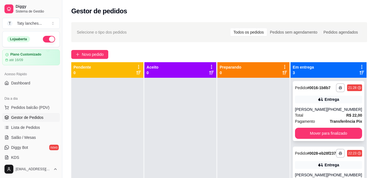
click at [319, 118] on div "Total R$ 22,00" at bounding box center [328, 115] width 67 height 6
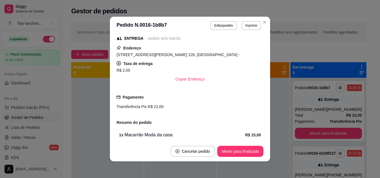
scroll to position [90, 0]
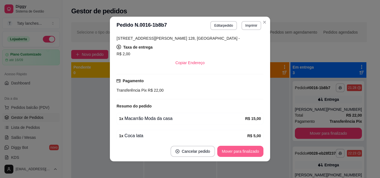
click at [241, 151] on button "Mover para finalizado" at bounding box center [240, 151] width 46 height 11
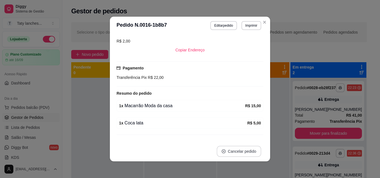
scroll to position [77, 0]
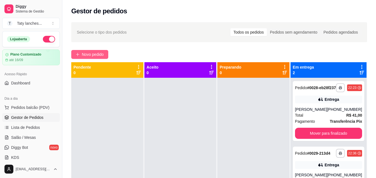
click at [91, 51] on button "Novo pedido" at bounding box center [89, 54] width 37 height 9
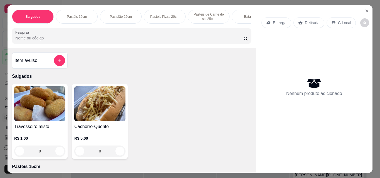
click at [75, 15] on p "Pastéis 15cm" at bounding box center [77, 16] width 20 height 4
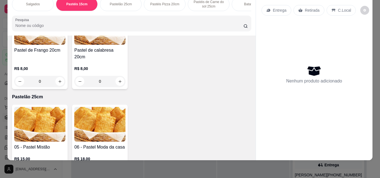
scroll to position [431, 0]
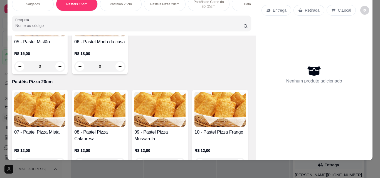
click at [249, 146] on div "Item avulso Salgados Travesseiro misto R$ 1,00 0 Cachorro-Quente R$ 5,00 0 Past…" at bounding box center [132, 98] width 248 height 125
drag, startPoint x: 249, startPoint y: 146, endPoint x: 252, endPoint y: 141, distance: 6.2
click at [252, 141] on div "Item avulso Salgados Travesseiro misto R$ 1,00 0 Cachorro-Quente R$ 5,00 0 Past…" at bounding box center [132, 98] width 248 height 125
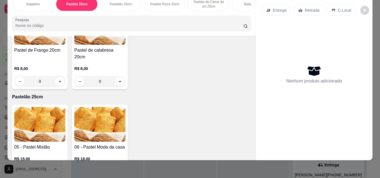
scroll to position [221, 0]
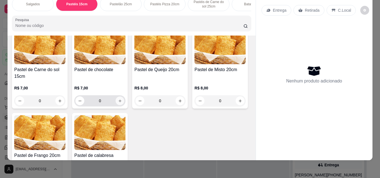
click at [122, 99] on icon "increase-product-quantity" at bounding box center [120, 101] width 4 height 4
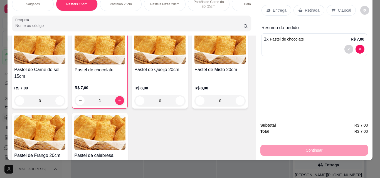
click at [249, 154] on div "Item avulso Salgados Travesseiro misto R$ 1,00 0 Cachorro-Quente R$ 5,00 0 Past…" at bounding box center [132, 98] width 248 height 125
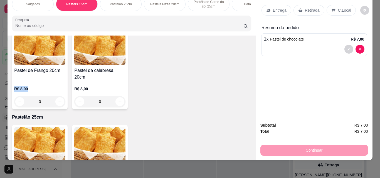
scroll to position [310, 0]
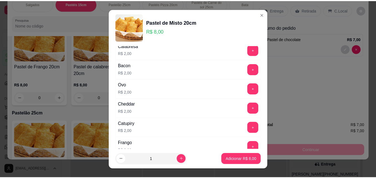
scroll to position [272, 0]
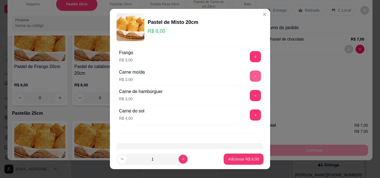
click at [250, 78] on button "+" at bounding box center [255, 76] width 11 height 11
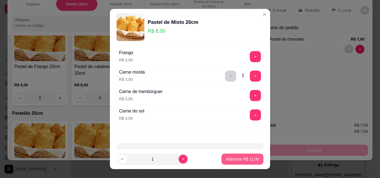
click at [245, 157] on p "Adicionar R$ 11,00" at bounding box center [242, 160] width 33 height 6
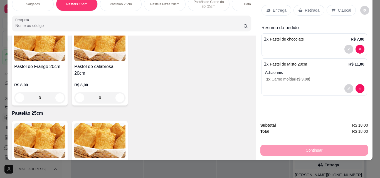
click at [304, 143] on div "Continuar" at bounding box center [314, 149] width 108 height 13
click at [306, 8] on p "Retirada" at bounding box center [312, 11] width 15 height 6
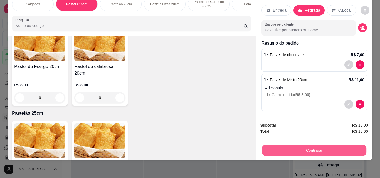
click at [289, 148] on button "Continuar" at bounding box center [314, 150] width 104 height 11
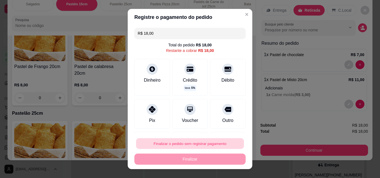
click at [183, 142] on button "Finalizar o pedido sem registrar pagamento" at bounding box center [190, 143] width 108 height 11
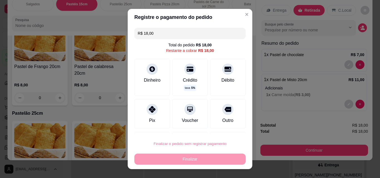
click at [221, 127] on button "Confirmar" at bounding box center [222, 128] width 20 height 8
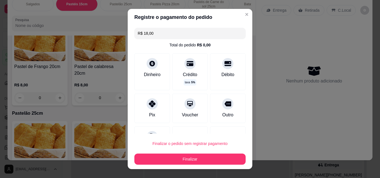
type input "0"
type input "R$ 0,00"
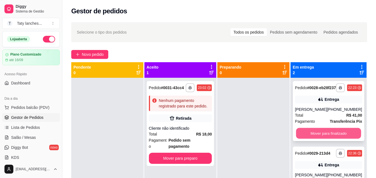
click at [316, 139] on button "Mover para finalizado" at bounding box center [327, 133] width 65 height 11
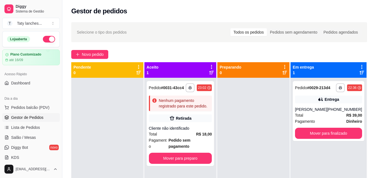
click at [316, 142] on div "**********" at bounding box center [328, 167] width 76 height 178
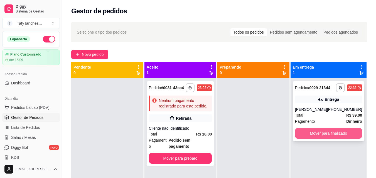
click at [318, 132] on button "Mover para finalizado" at bounding box center [328, 133] width 67 height 11
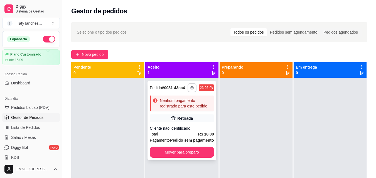
click at [198, 132] on strong "R$ 18,00" at bounding box center [206, 134] width 16 height 4
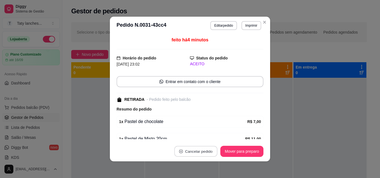
click at [192, 153] on button "Cancelar pedido" at bounding box center [195, 151] width 43 height 11
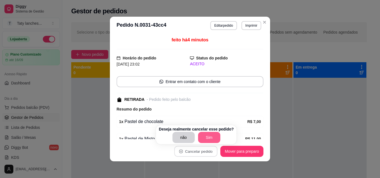
click at [210, 142] on button "Sim" at bounding box center [209, 137] width 22 height 11
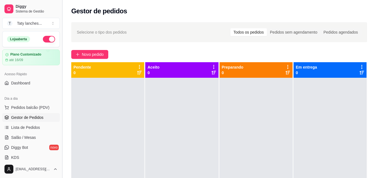
click at [60, 150] on button "Toggle Sidebar" at bounding box center [62, 89] width 4 height 178
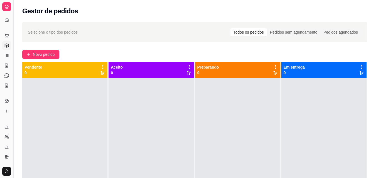
click at [13, 144] on button "Toggle Sidebar" at bounding box center [13, 89] width 4 height 178
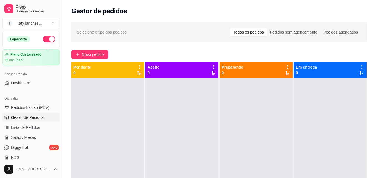
scroll to position [113, 0]
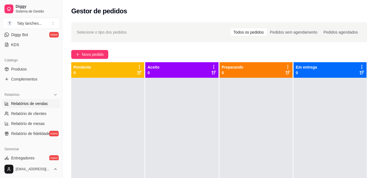
click at [47, 103] on link "Relatórios de vendas" at bounding box center [31, 103] width 58 height 9
select select "ALL"
select select "0"
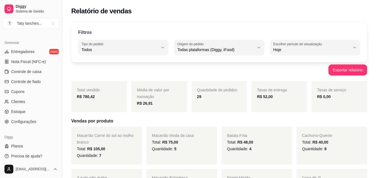
scroll to position [222, 0]
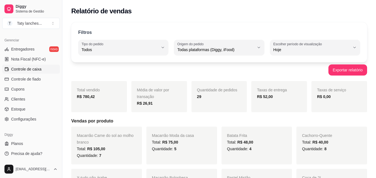
click at [39, 73] on link "Controle de caixa" at bounding box center [31, 69] width 58 height 9
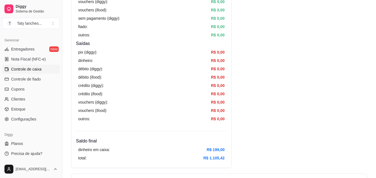
scroll to position [311, 0]
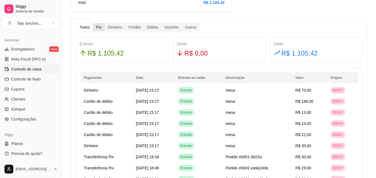
click at [97, 25] on div "Pix" at bounding box center [98, 27] width 11 height 8
click at [93, 23] on input "Pix" at bounding box center [93, 23] width 0 height 0
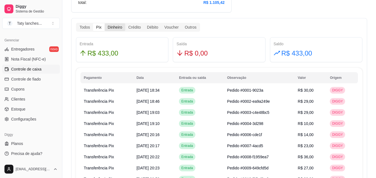
click at [114, 27] on div "Dinheiro" at bounding box center [115, 27] width 21 height 8
click at [105, 23] on input "Dinheiro" at bounding box center [105, 23] width 0 height 0
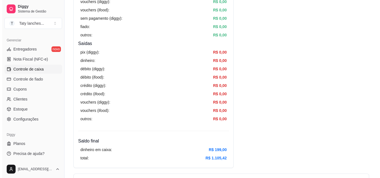
scroll to position [0, 0]
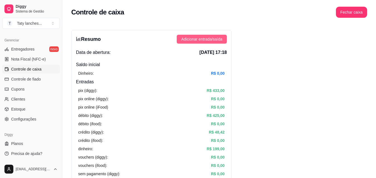
click at [213, 39] on span "Adicionar entrada/saída" at bounding box center [201, 39] width 41 height 6
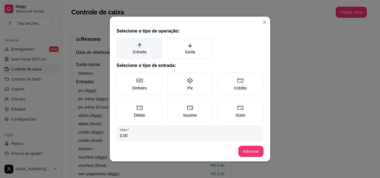
click at [137, 48] on icon "arrow-up" at bounding box center [139, 45] width 5 height 5
click at [121, 42] on button "Entrada" at bounding box center [118, 40] width 4 height 4
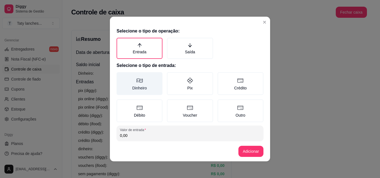
click at [136, 77] on label "Dinheiro" at bounding box center [139, 83] width 46 height 23
click at [121, 76] on button "Dinheiro" at bounding box center [118, 74] width 4 height 4
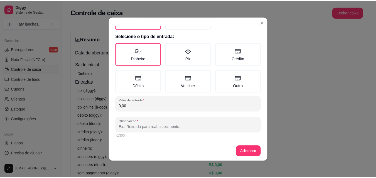
scroll to position [26, 0]
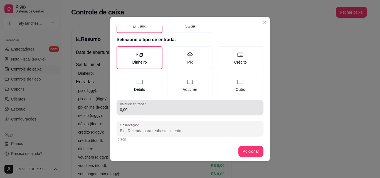
click at [205, 111] on input "0,00" at bounding box center [190, 110] width 140 height 6
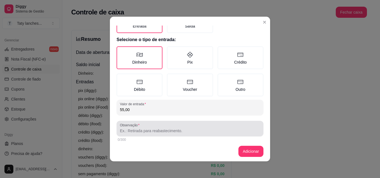
type input "55,00"
click at [200, 131] on input "Observação" at bounding box center [190, 131] width 140 height 6
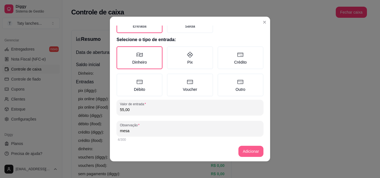
type input "mesa"
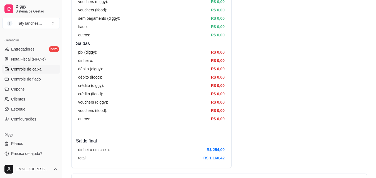
scroll to position [311, 0]
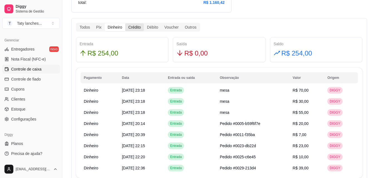
click at [133, 28] on div "Crédito" at bounding box center [134, 27] width 19 height 8
click at [125, 23] on input "Crédito" at bounding box center [125, 23] width 0 height 0
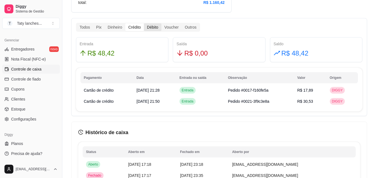
click at [151, 25] on div "Débito" at bounding box center [152, 27] width 17 height 8
click at [144, 23] on input "Débito" at bounding box center [144, 23] width 0 height 0
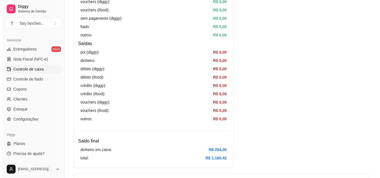
scroll to position [0, 0]
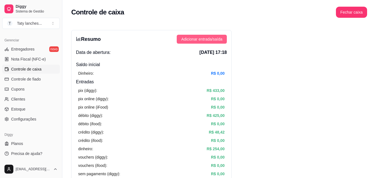
click at [213, 38] on span "Adicionar entrada/saída" at bounding box center [201, 39] width 41 height 6
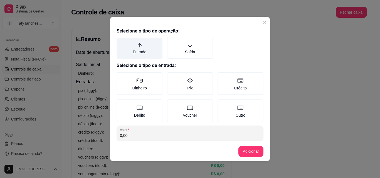
click at [129, 49] on label "Entrada" at bounding box center [139, 48] width 46 height 21
click at [121, 42] on button "Entrada" at bounding box center [118, 40] width 4 height 4
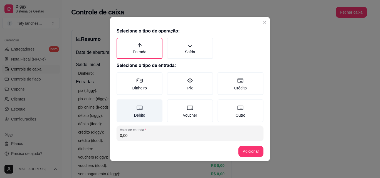
click at [136, 109] on icon at bounding box center [139, 108] width 7 height 7
click at [121, 104] on button "Débito" at bounding box center [118, 101] width 4 height 4
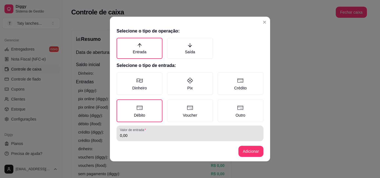
click at [135, 138] on input "0,00" at bounding box center [190, 136] width 140 height 6
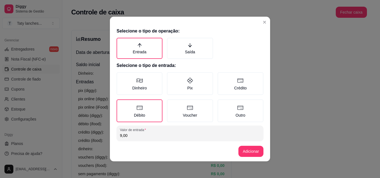
type input "9,00"
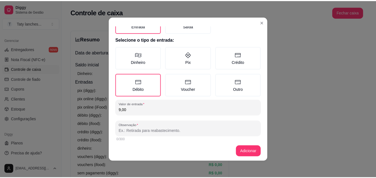
scroll to position [23, 0]
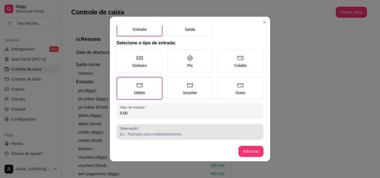
click at [205, 131] on input "Observação" at bounding box center [190, 134] width 140 height 6
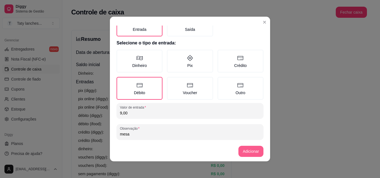
type input "mesa"
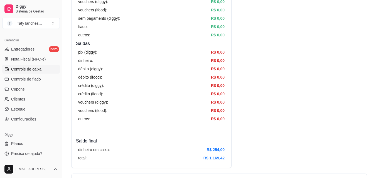
scroll to position [311, 0]
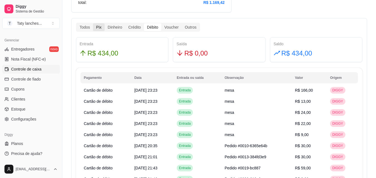
click at [97, 26] on div "Pix" at bounding box center [98, 27] width 11 height 8
click at [93, 23] on input "Pix" at bounding box center [93, 23] width 0 height 0
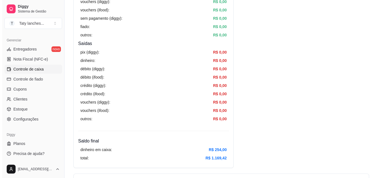
scroll to position [0, 0]
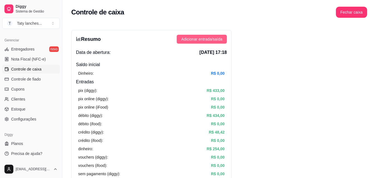
click at [204, 38] on span "Adicionar entrada/saída" at bounding box center [201, 39] width 41 height 6
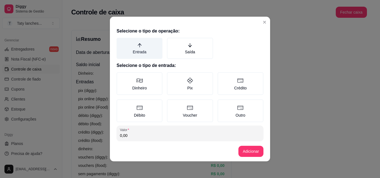
click at [133, 49] on label "Entrada" at bounding box center [139, 48] width 46 height 21
click at [121, 42] on button "Entrada" at bounding box center [118, 40] width 4 height 4
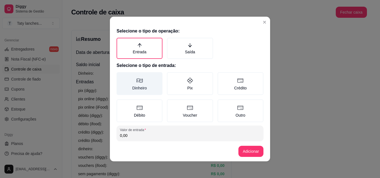
click at [143, 88] on label "Dinheiro" at bounding box center [139, 83] width 46 height 23
click at [121, 76] on button "Dinheiro" at bounding box center [118, 74] width 4 height 4
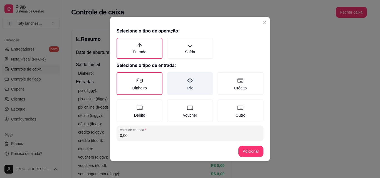
click at [198, 89] on label "Pix" at bounding box center [190, 83] width 46 height 23
click at [171, 76] on button "Pix" at bounding box center [169, 74] width 4 height 4
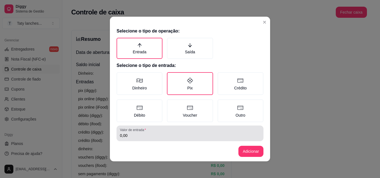
click at [189, 135] on input "0,00" at bounding box center [190, 136] width 140 height 6
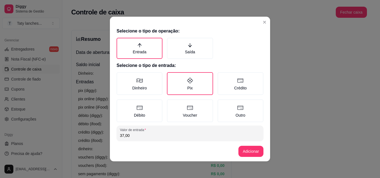
type input "37,00"
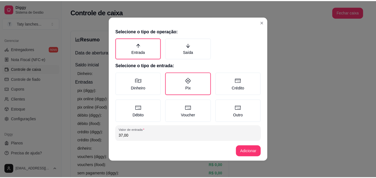
scroll to position [30, 0]
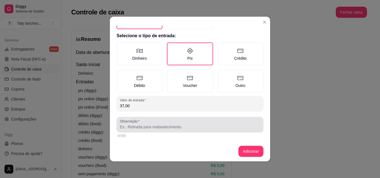
click at [224, 130] on div at bounding box center [190, 124] width 140 height 11
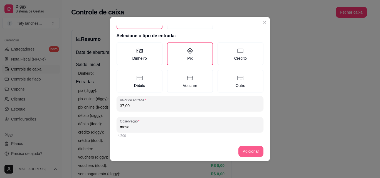
type input "mesa"
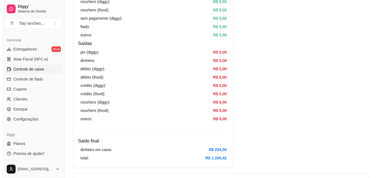
scroll to position [0, 0]
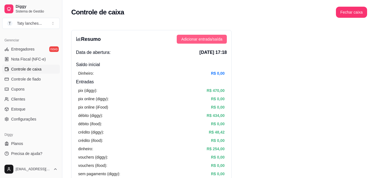
click at [222, 40] on span "Adicionar entrada/saída" at bounding box center [201, 39] width 41 height 6
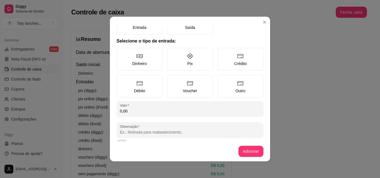
scroll to position [30, 0]
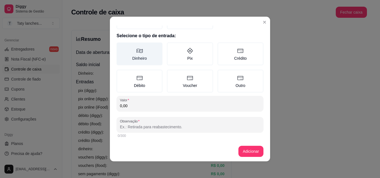
click at [128, 49] on label "Dinheiro" at bounding box center [139, 54] width 46 height 23
click at [121, 72] on button "Dinheiro" at bounding box center [118, 74] width 4 height 4
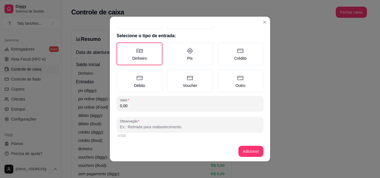
click at [163, 105] on input "0,00" at bounding box center [190, 106] width 140 height 6
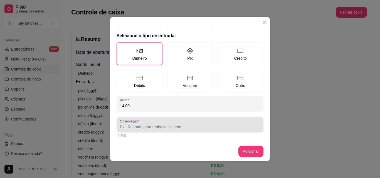
type input "14,00"
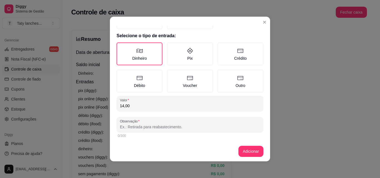
click at [195, 129] on input "Observação" at bounding box center [190, 127] width 140 height 6
type input "mesa"
click at [253, 148] on button "Adicionar" at bounding box center [250, 151] width 25 height 11
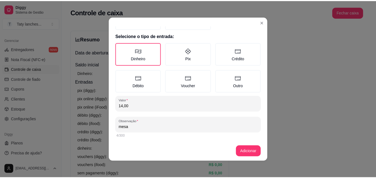
scroll to position [0, 0]
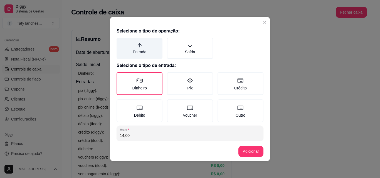
click at [139, 50] on label "Entrada" at bounding box center [139, 48] width 46 height 21
click at [121, 42] on button "Entrada" at bounding box center [118, 40] width 4 height 4
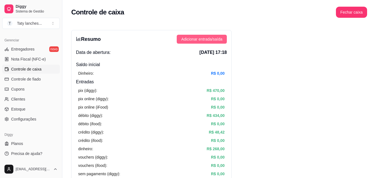
click at [201, 38] on span "Adicionar entrada/saída" at bounding box center [201, 39] width 41 height 6
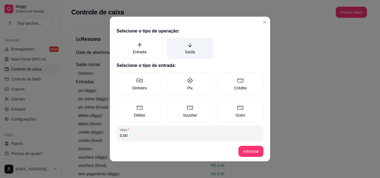
click at [175, 46] on label "Saída" at bounding box center [190, 48] width 46 height 21
click at [171, 42] on button "Saída" at bounding box center [169, 40] width 4 height 4
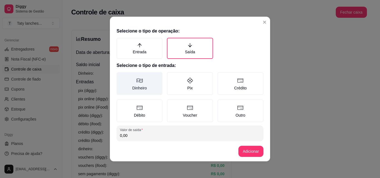
click at [132, 87] on label "Dinheiro" at bounding box center [139, 83] width 46 height 23
click at [121, 76] on button "Dinheiro" at bounding box center [118, 74] width 4 height 4
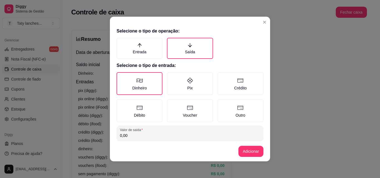
scroll to position [27, 0]
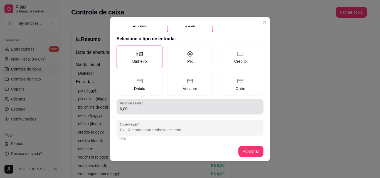
click at [204, 106] on div "0,00" at bounding box center [190, 106] width 140 height 11
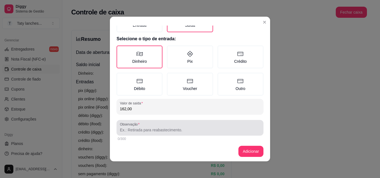
type input "162,00"
click at [221, 131] on input "Observação" at bounding box center [190, 130] width 140 height 6
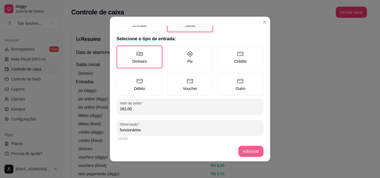
type input "funcionários"
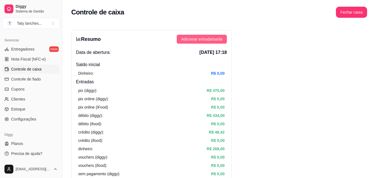
click at [199, 39] on span "Adicionar entrada/saída" at bounding box center [201, 39] width 41 height 6
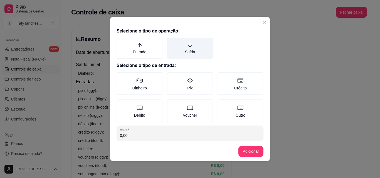
click at [191, 46] on label "Saída" at bounding box center [190, 48] width 46 height 21
click at [171, 42] on button "Saída" at bounding box center [169, 40] width 4 height 4
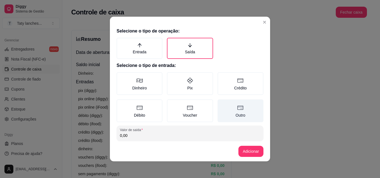
click at [237, 118] on label "Outro" at bounding box center [240, 111] width 46 height 23
click at [222, 104] on button "Outro" at bounding box center [219, 101] width 4 height 4
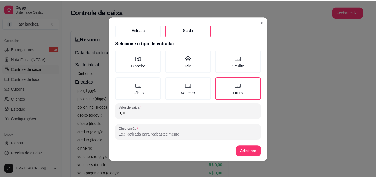
scroll to position [30, 0]
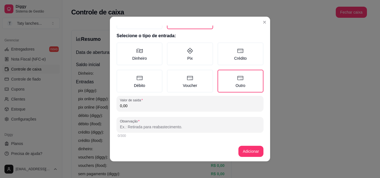
click at [186, 103] on input "0,00" at bounding box center [190, 106] width 140 height 6
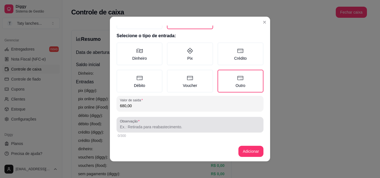
type input "680,00"
click at [177, 124] on div at bounding box center [190, 124] width 140 height 11
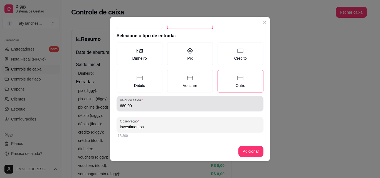
type input "investimentos"
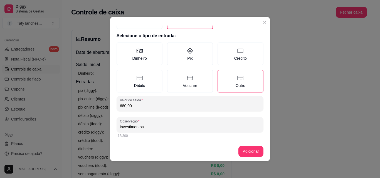
click at [135, 108] on input "680,00" at bounding box center [190, 106] width 140 height 6
type input "760,00"
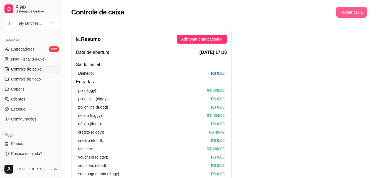
click at [350, 10] on button "Fechar caixa" at bounding box center [351, 12] width 31 height 11
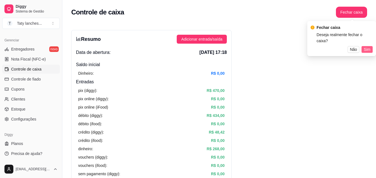
click at [367, 46] on span "Sim" at bounding box center [366, 49] width 7 height 6
